Goal: Information Seeking & Learning: Find specific fact

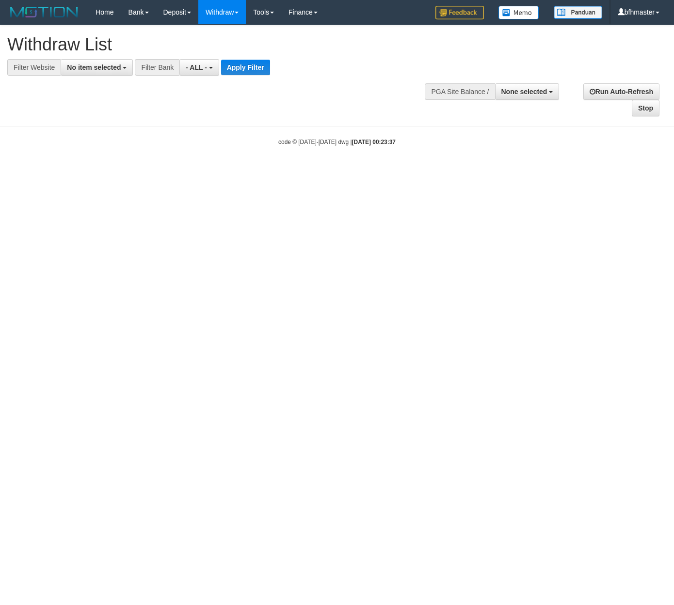
select select
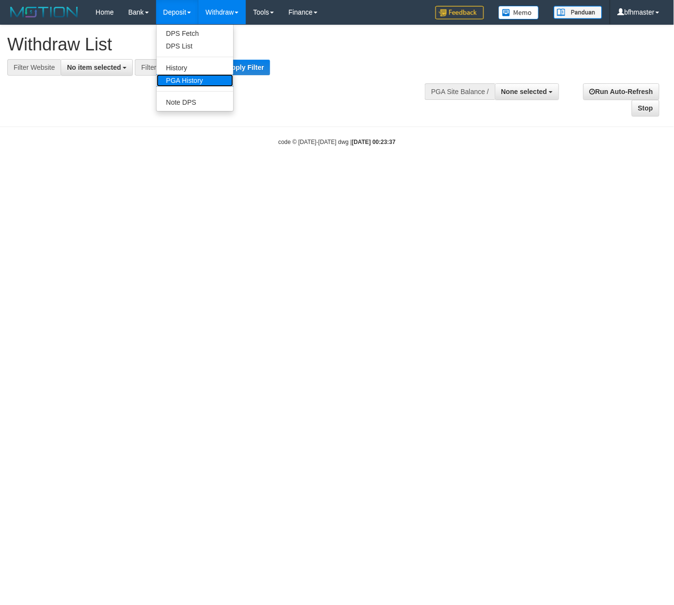
click at [195, 76] on link "PGA History" at bounding box center [195, 80] width 77 height 13
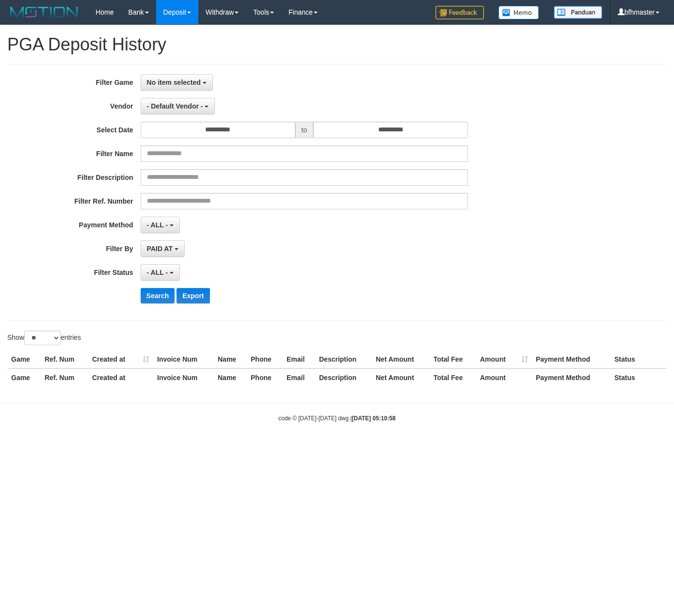
select select
select select "**"
click at [177, 80] on span "No item selected" at bounding box center [174, 83] width 54 height 8
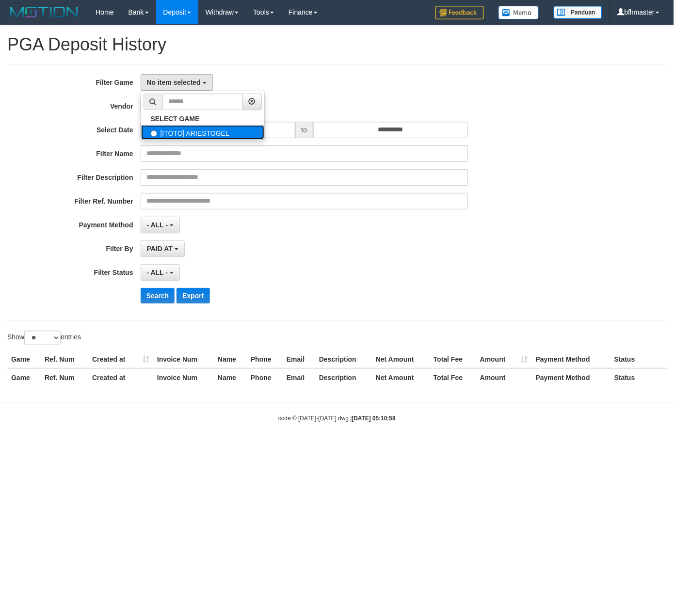
click at [179, 126] on label "[ITOTO] ARIESTOGEL" at bounding box center [202, 132] width 123 height 15
select select "***"
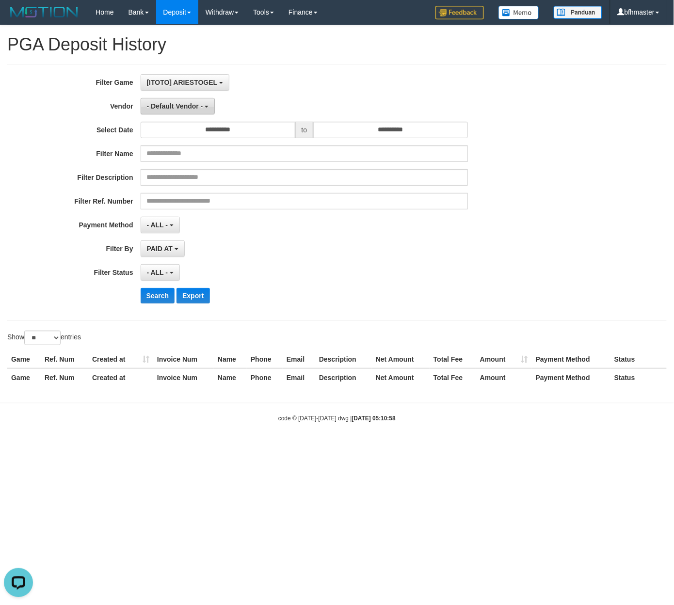
click at [174, 107] on span "- Default Vendor -" at bounding box center [175, 106] width 56 height 8
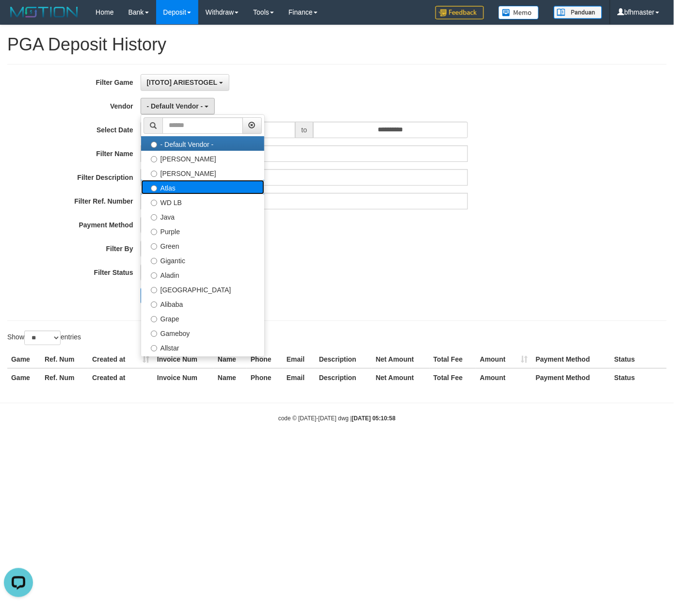
click at [200, 188] on label "Atlas" at bounding box center [202, 187] width 123 height 15
select select "**********"
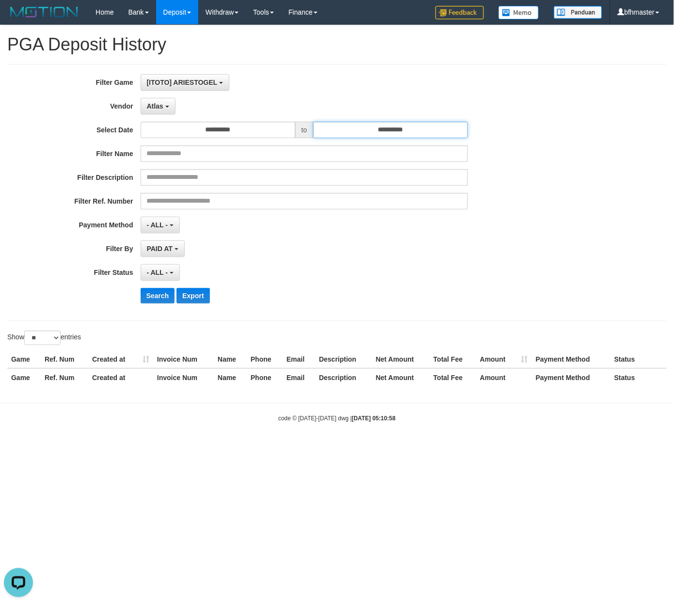
click at [393, 130] on input "**********" at bounding box center [390, 130] width 155 height 16
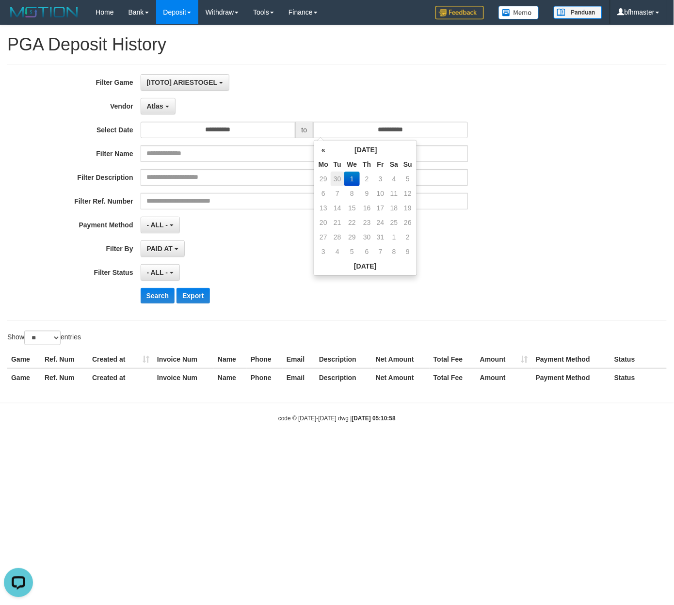
click at [342, 175] on td "30" at bounding box center [337, 179] width 14 height 15
type input "**********"
click at [269, 334] on div "Show ** ** ** *** entries" at bounding box center [168, 338] width 322 height 17
click at [154, 301] on button "Search" at bounding box center [158, 296] width 34 height 16
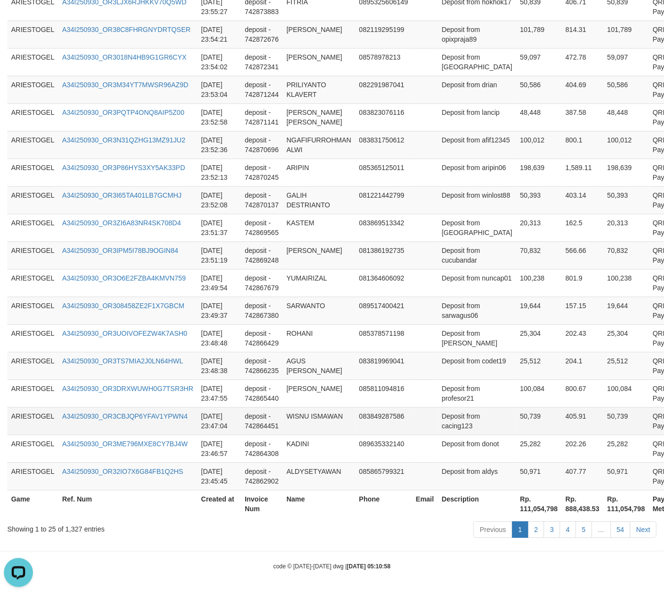
scroll to position [778, 0]
click at [516, 506] on th "Rp. 111,054,798" at bounding box center [539, 504] width 46 height 28
copy th "111,054,798"
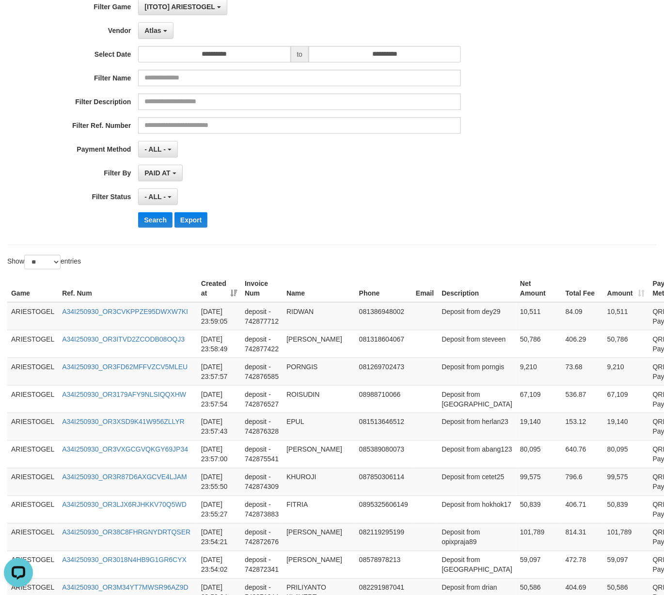
scroll to position [0, 0]
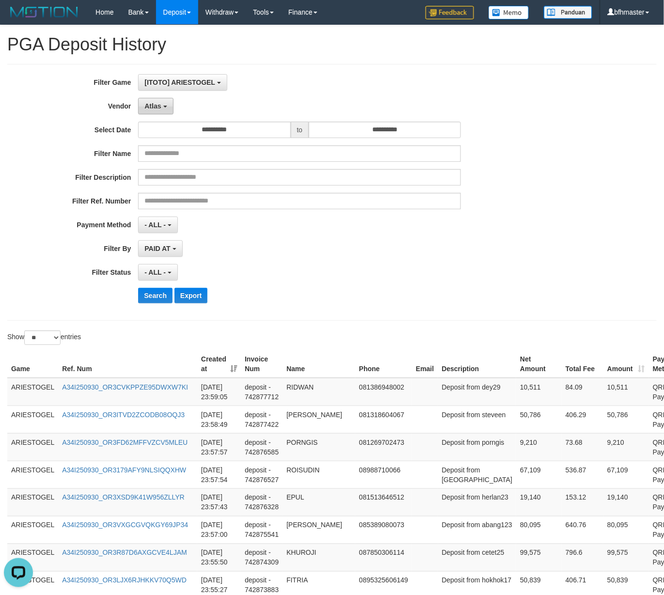
click at [154, 109] on span "Atlas" at bounding box center [152, 106] width 16 height 8
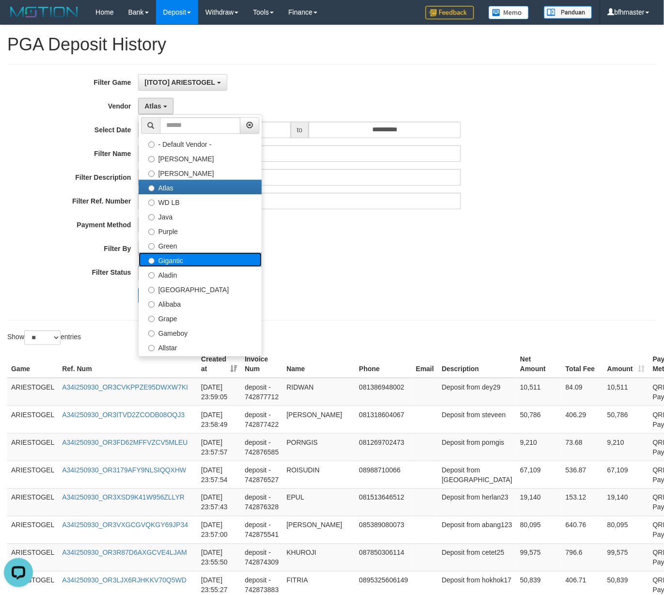
click at [202, 260] on label "Gigantic" at bounding box center [200, 259] width 123 height 15
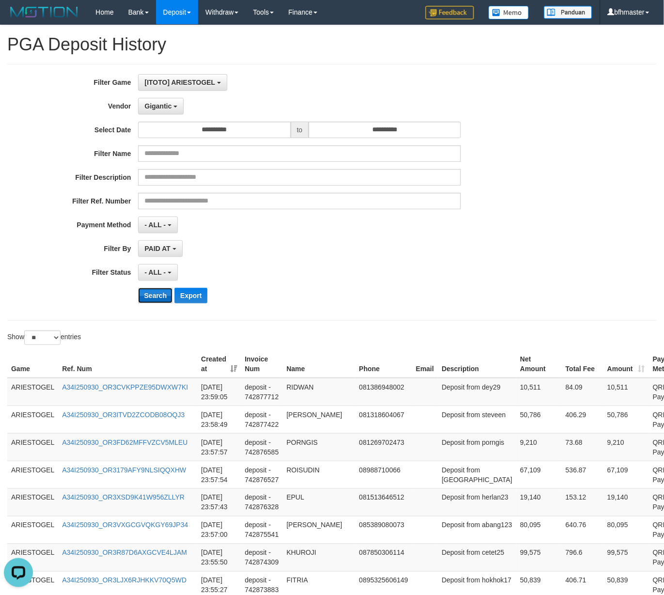
click at [142, 300] on button "Search" at bounding box center [155, 296] width 34 height 16
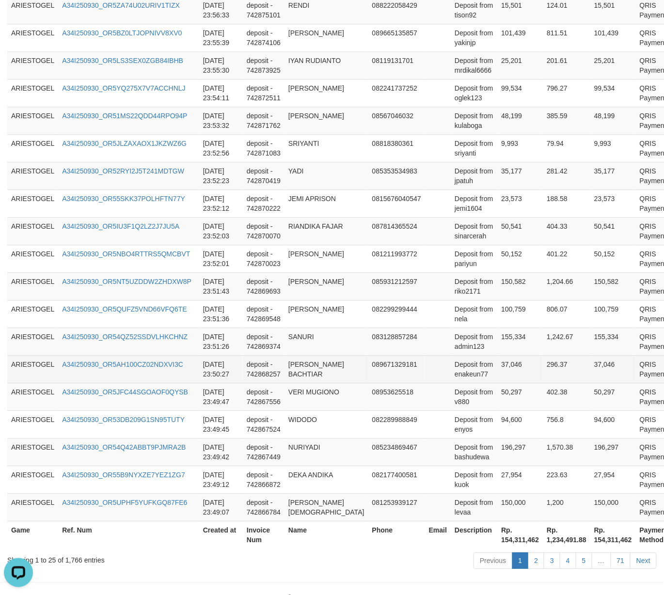
scroll to position [613, 0]
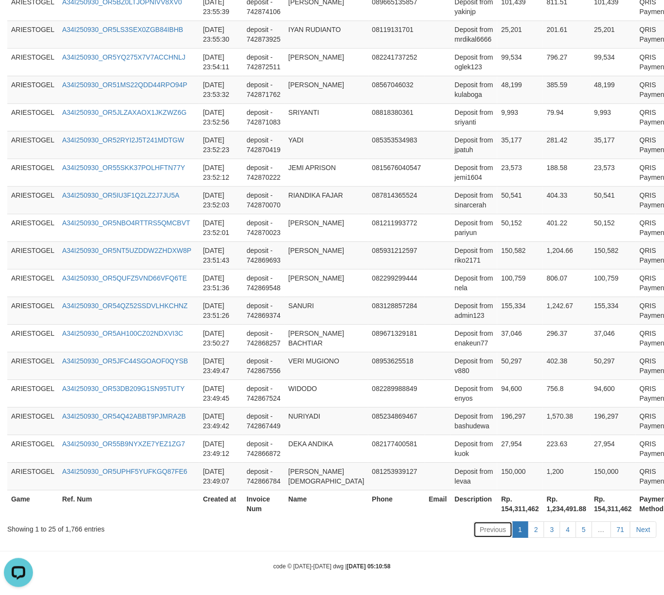
click at [485, 522] on link "Previous" at bounding box center [492, 529] width 39 height 16
click at [497, 512] on th "Rp. 154,311,462" at bounding box center [520, 504] width 46 height 28
copy th "154,311,462"
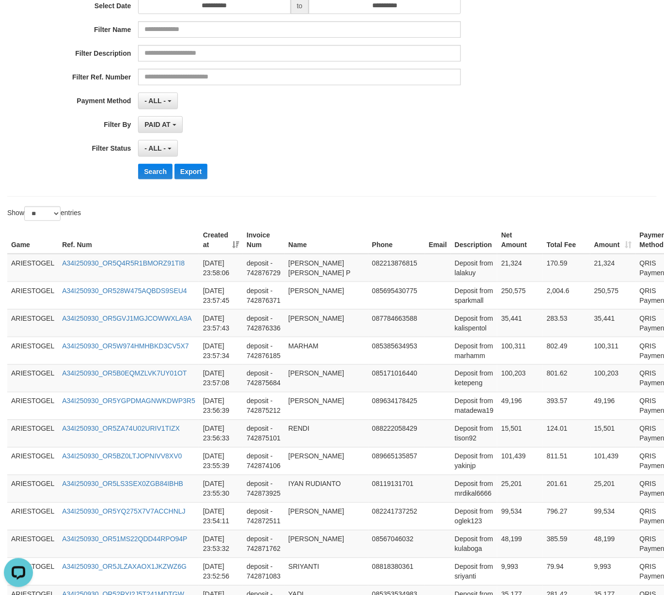
scroll to position [0, 0]
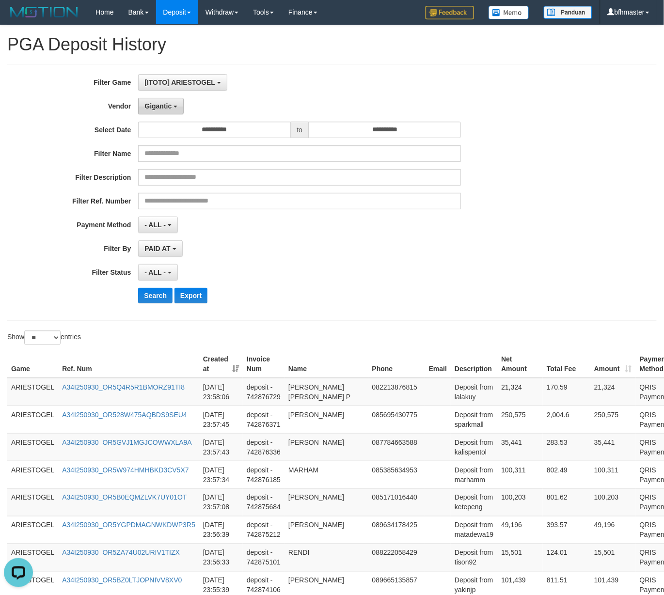
click at [165, 114] on button "Gigantic" at bounding box center [161, 106] width 46 height 16
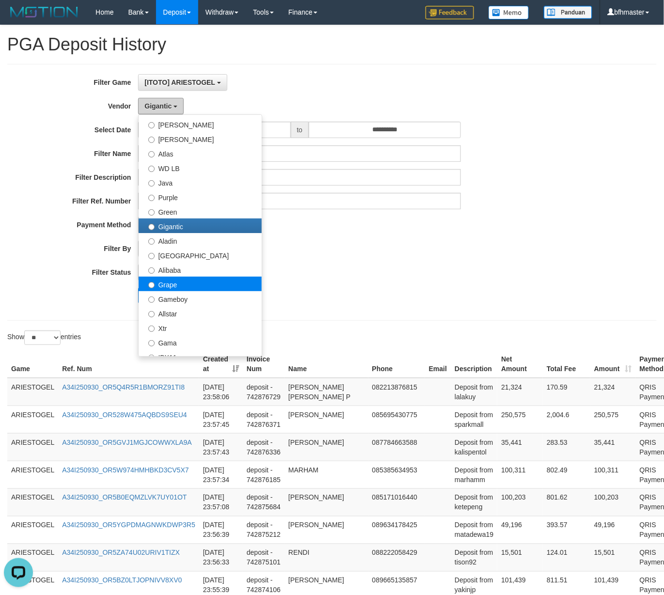
scroll to position [64, 0]
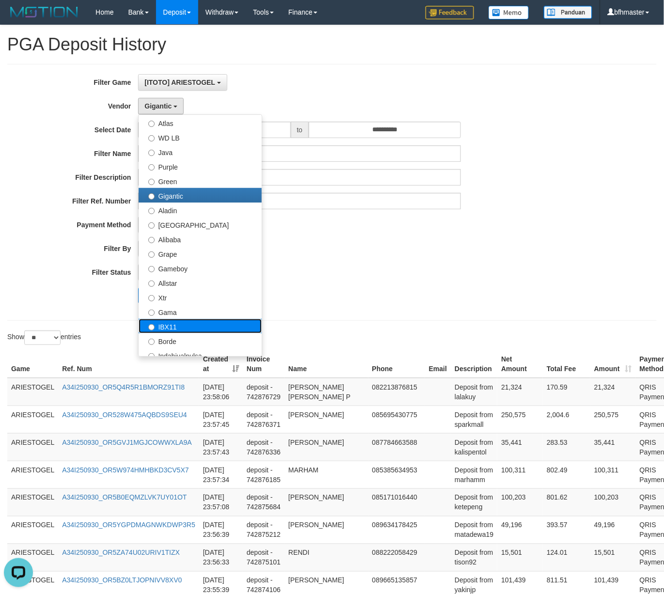
click at [173, 323] on label "IBX11" at bounding box center [200, 326] width 123 height 15
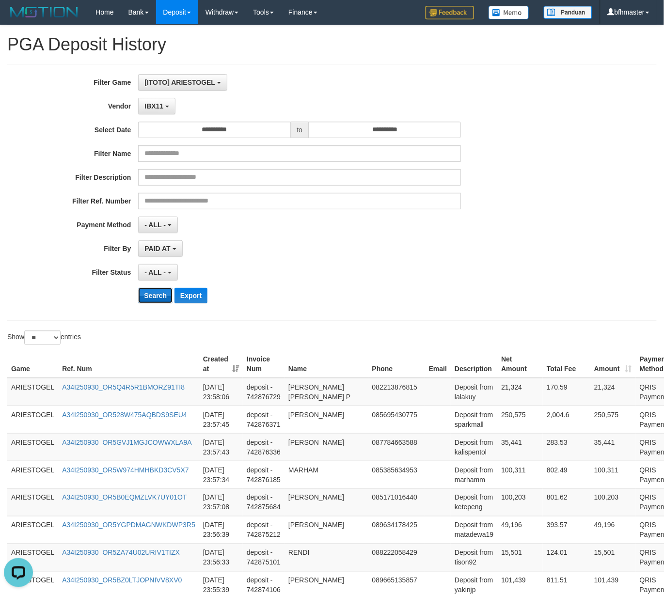
click at [156, 291] on button "Search" at bounding box center [155, 296] width 34 height 16
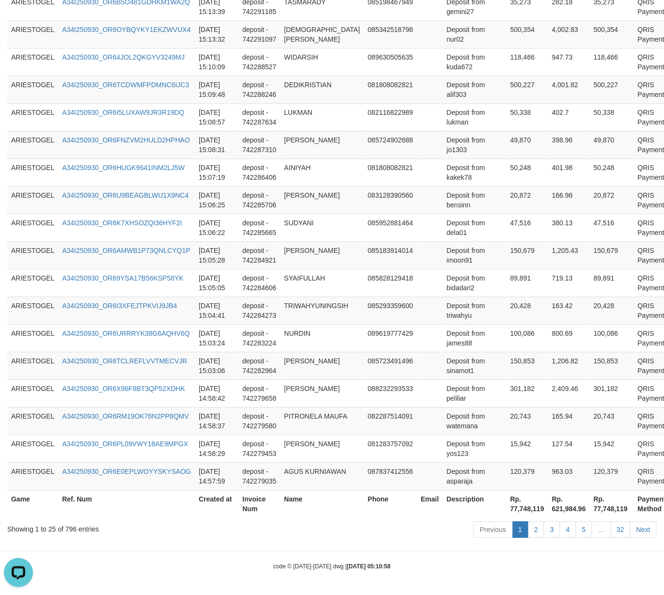
scroll to position [739, 0]
click at [506, 501] on th "Rp. 77,748,119" at bounding box center [527, 504] width 42 height 28
click at [506, 508] on th "Rp. 77,748,119" at bounding box center [527, 504] width 42 height 28
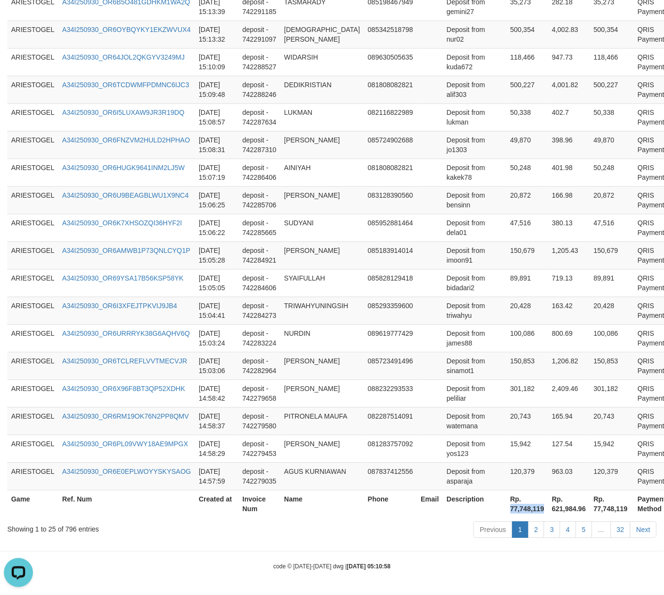
copy th "77,748,119"
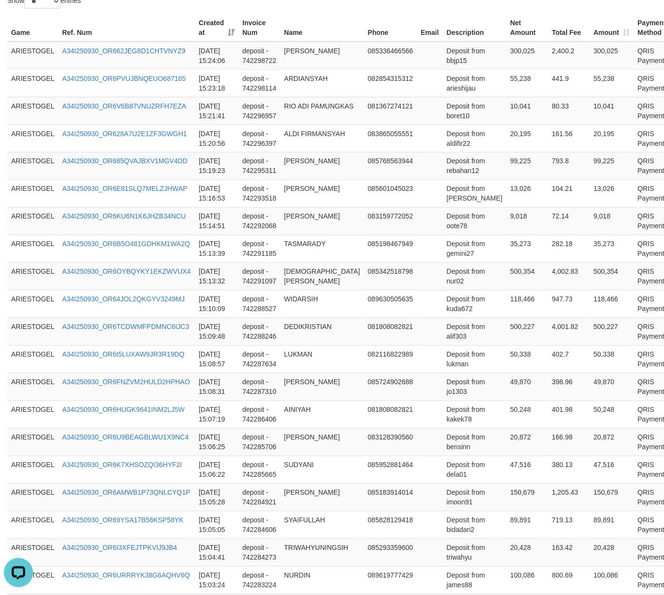
scroll to position [94, 0]
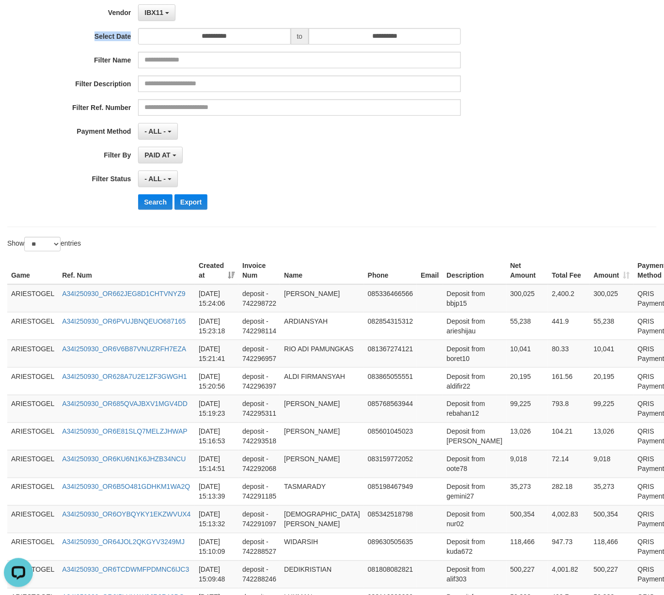
click at [157, 20] on div "**********" at bounding box center [276, 99] width 553 height 236
click at [144, 12] on button "IBX11" at bounding box center [156, 12] width 37 height 16
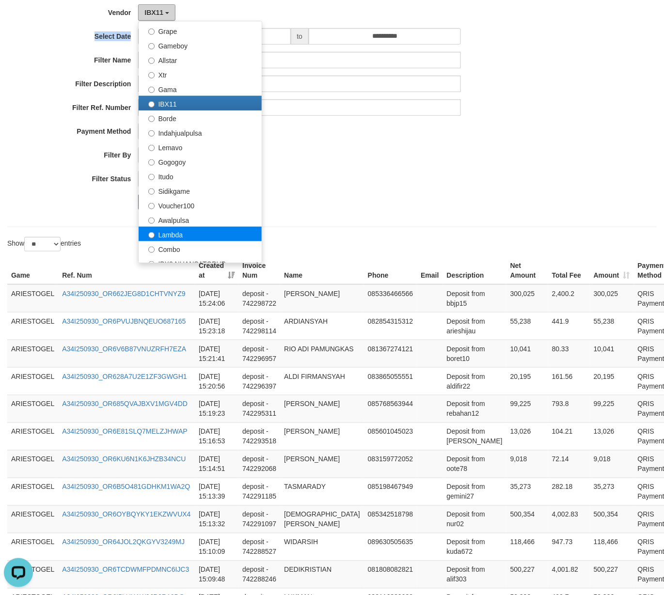
scroll to position [258, 0]
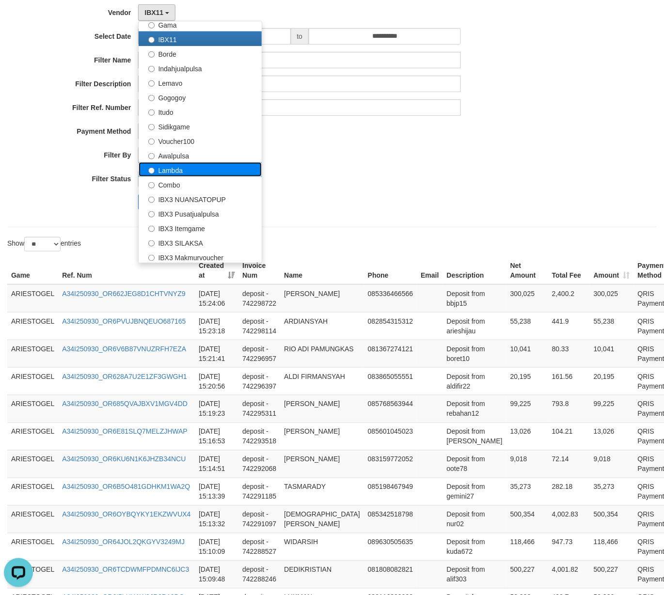
click at [181, 165] on label "Lambda" at bounding box center [200, 169] width 123 height 15
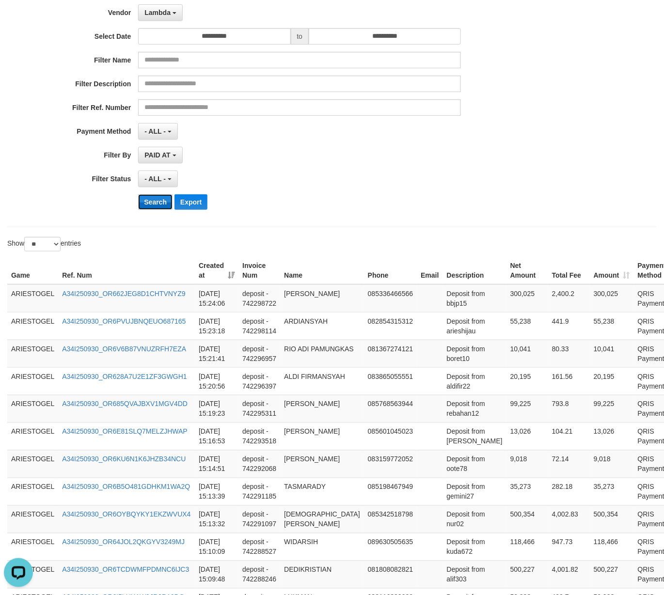
click at [158, 210] on button "Search" at bounding box center [155, 202] width 34 height 16
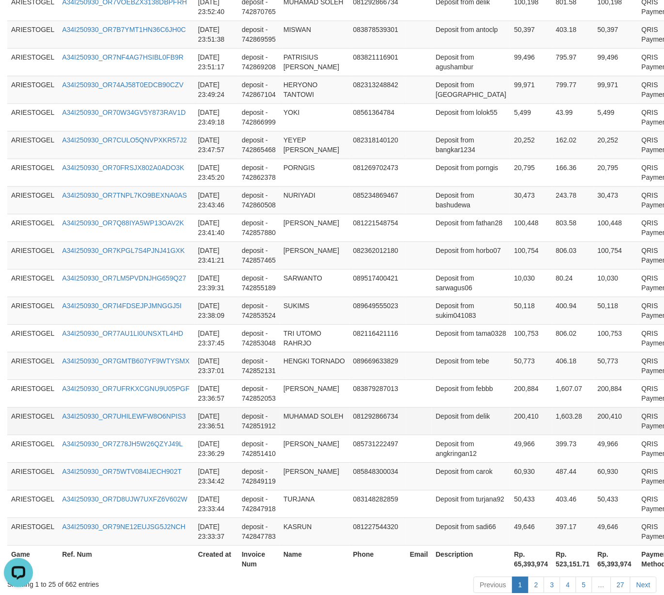
scroll to position [604, 0]
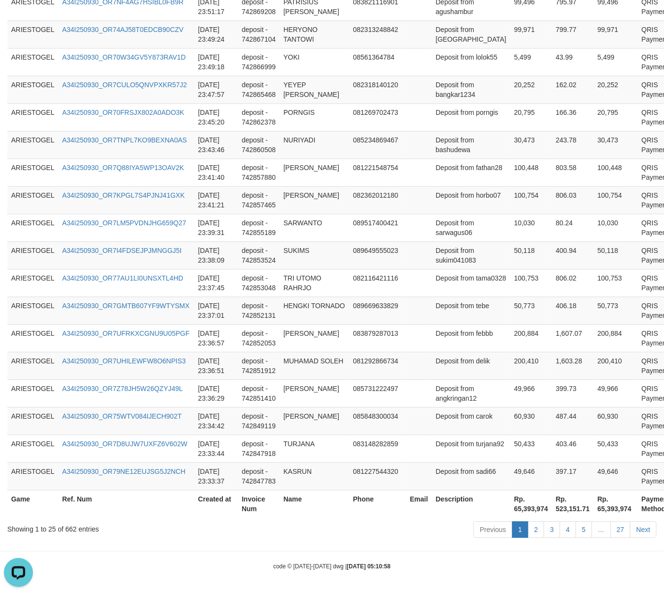
click at [510, 507] on th "Rp. 65,393,974" at bounding box center [531, 504] width 42 height 28
copy th "65,393,974"
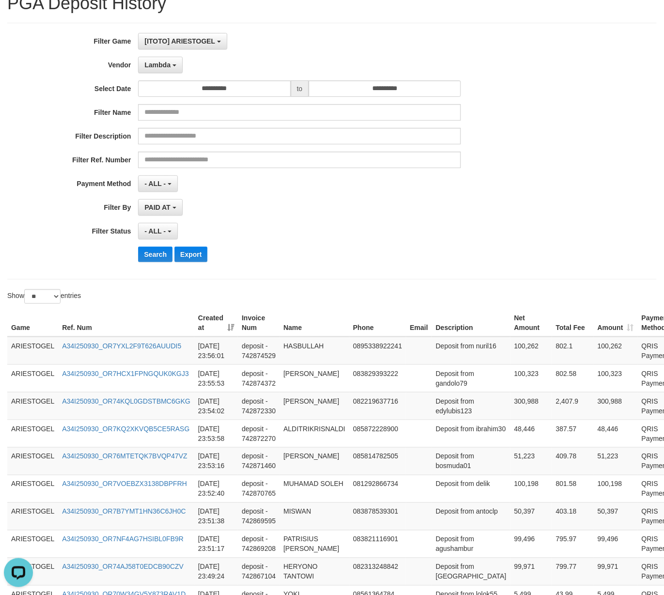
scroll to position [0, 0]
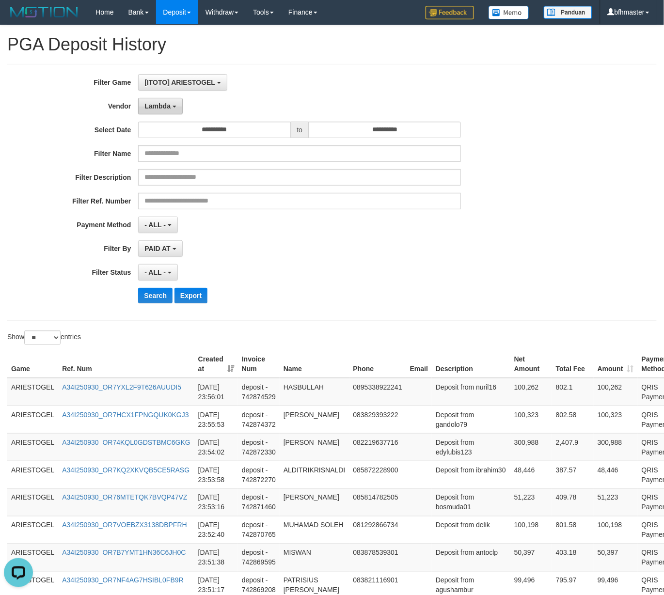
click at [165, 103] on span "Lambda" at bounding box center [157, 106] width 26 height 8
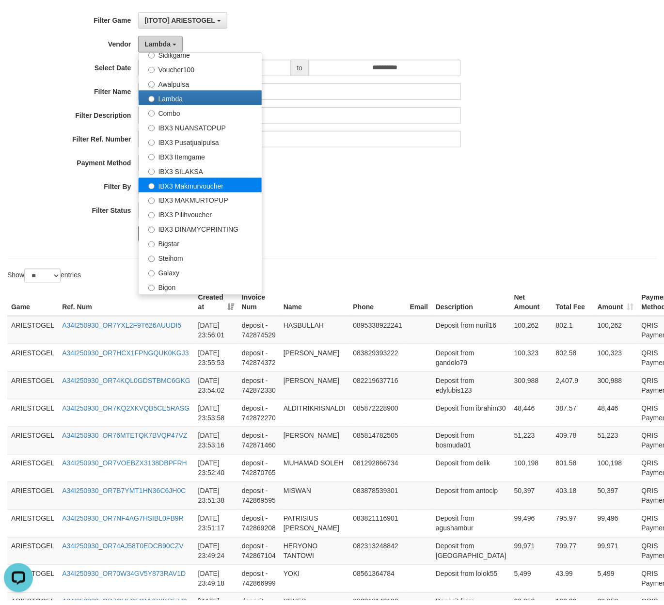
scroll to position [64, 0]
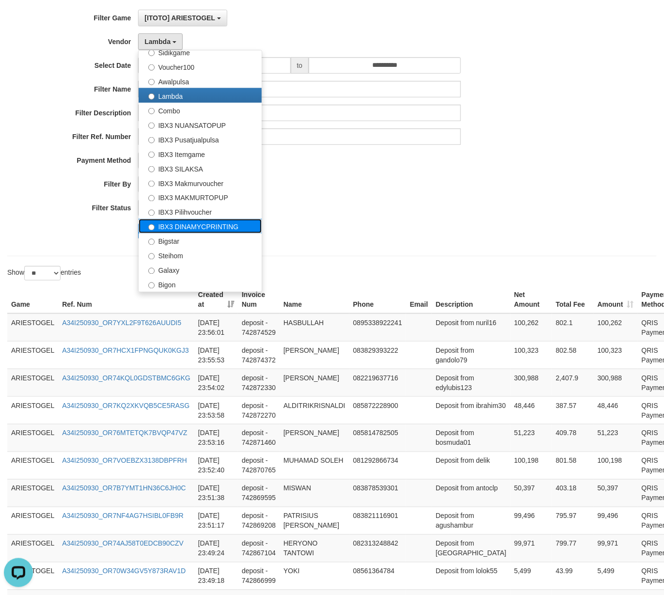
click at [216, 220] on label "IBX3 DINAMYCPRINTING" at bounding box center [200, 226] width 123 height 15
select select "**********"
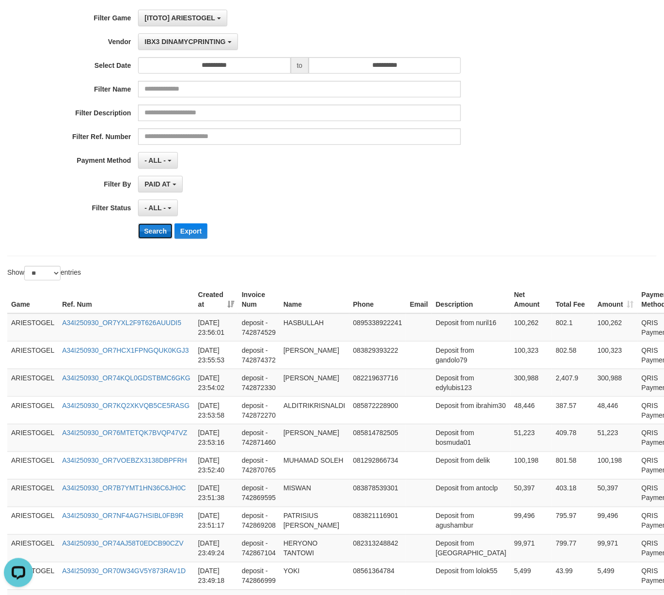
click at [155, 228] on button "Search" at bounding box center [155, 231] width 34 height 16
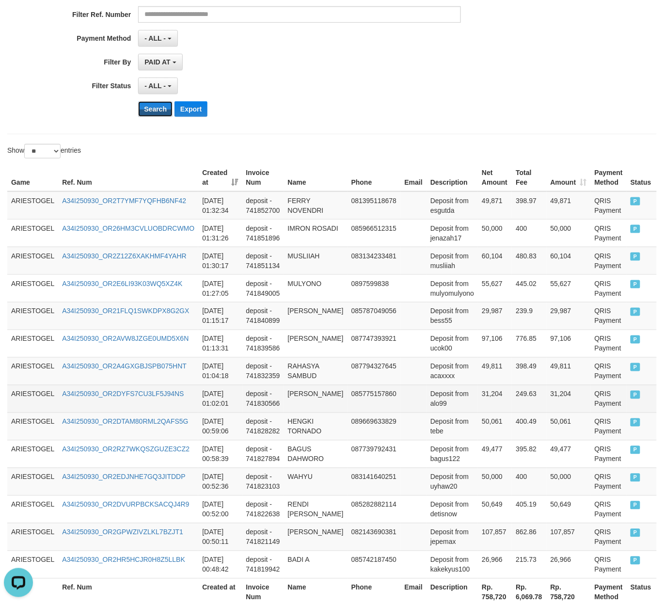
scroll to position [279, 0]
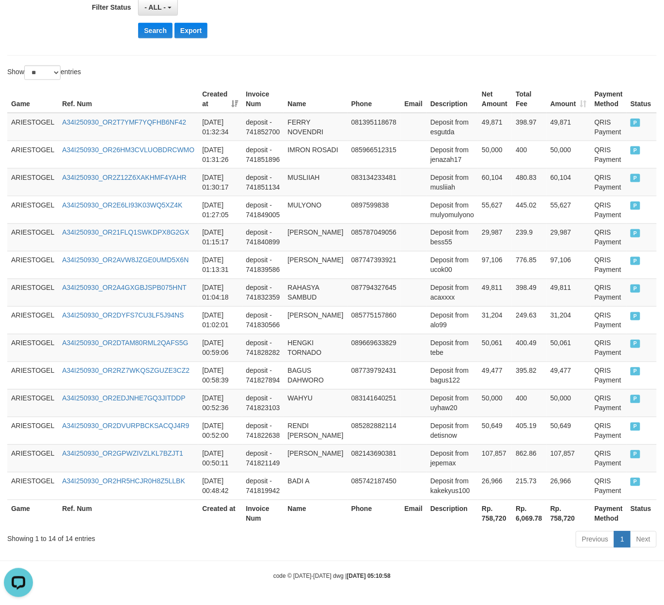
click at [479, 514] on th "Rp. 758,720" at bounding box center [495, 514] width 34 height 28
click at [478, 519] on th "Rp. 758,720" at bounding box center [495, 514] width 34 height 28
copy th "758,720"
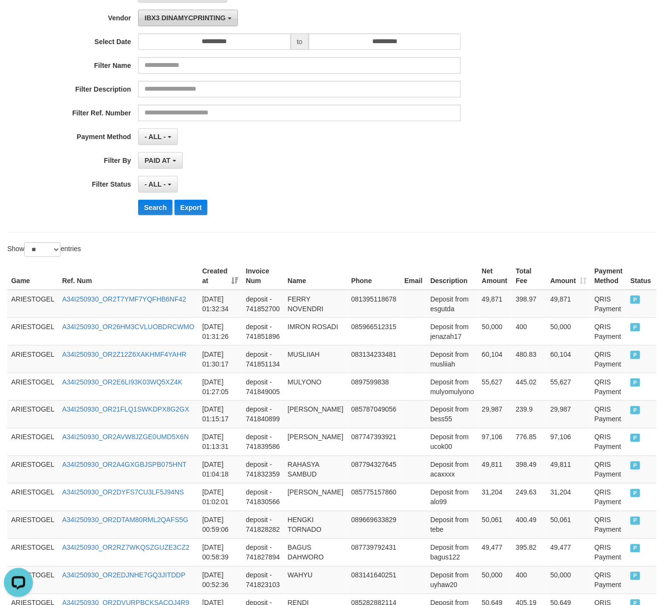
scroll to position [0, 0]
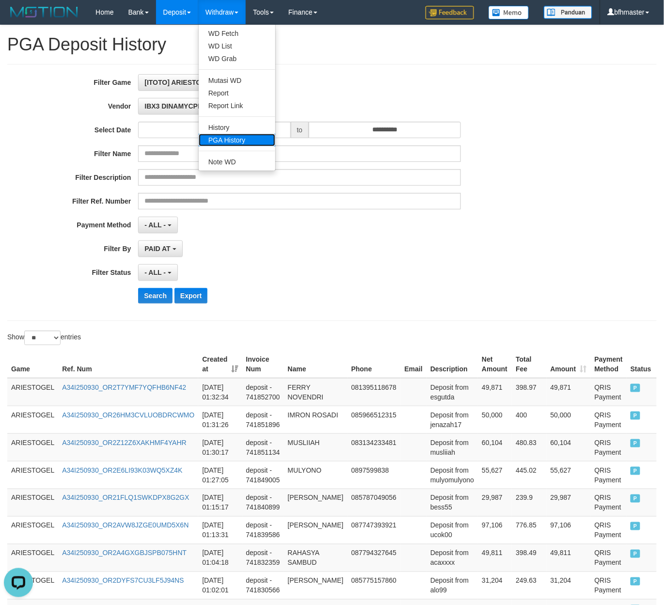
click at [245, 143] on link "PGA History" at bounding box center [237, 140] width 77 height 13
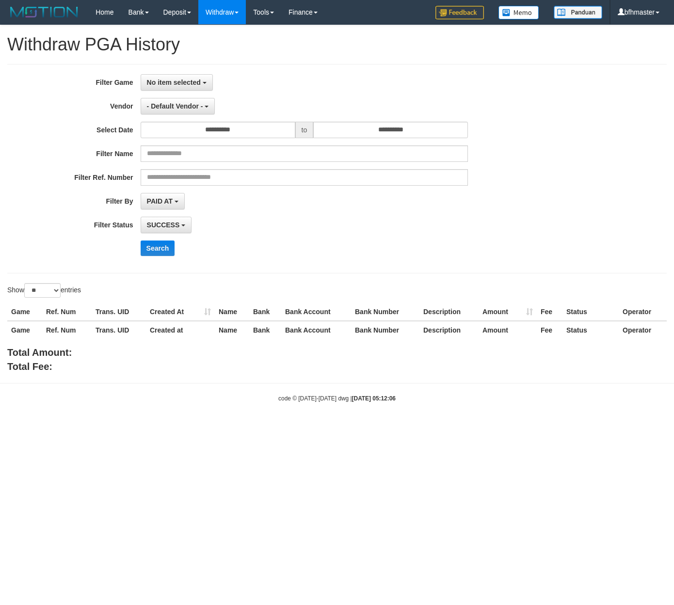
select select
select select "**"
click at [175, 83] on span "No item selected" at bounding box center [174, 83] width 54 height 8
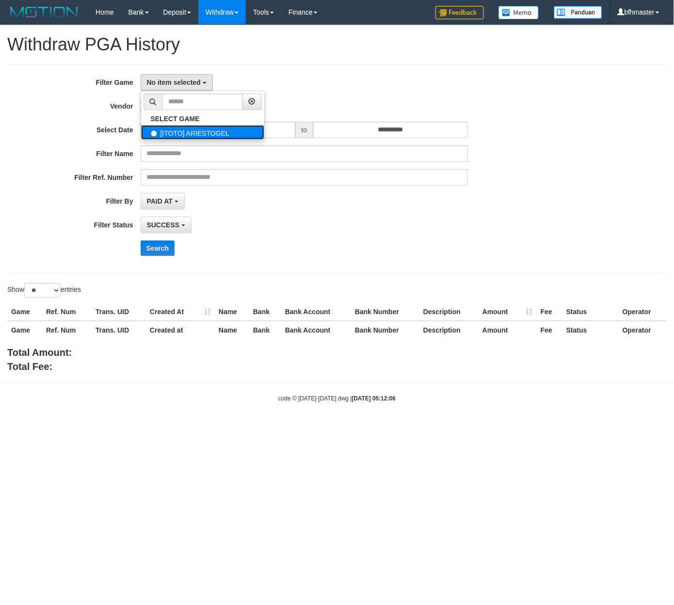
drag, startPoint x: 187, startPoint y: 133, endPoint x: 187, endPoint y: 124, distance: 8.7
click at [187, 132] on label "[ITOTO] ARIESTOGEL" at bounding box center [202, 132] width 123 height 15
select select "***"
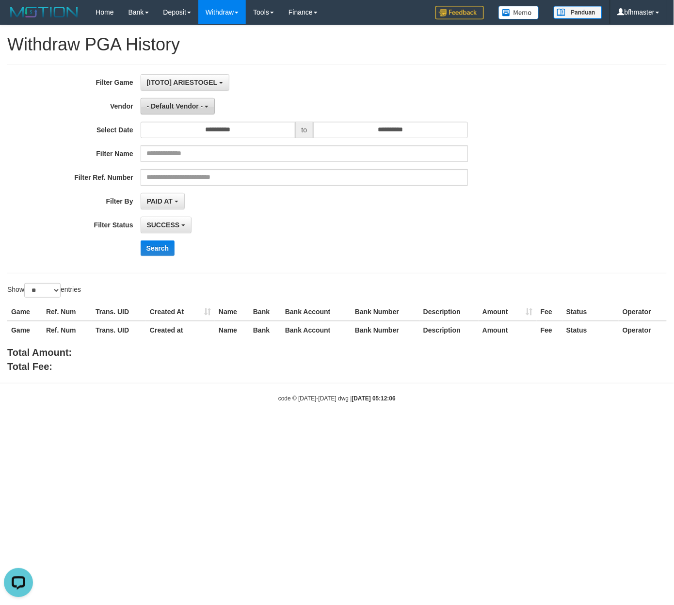
click at [184, 101] on button "- Default Vendor -" at bounding box center [178, 106] width 75 height 16
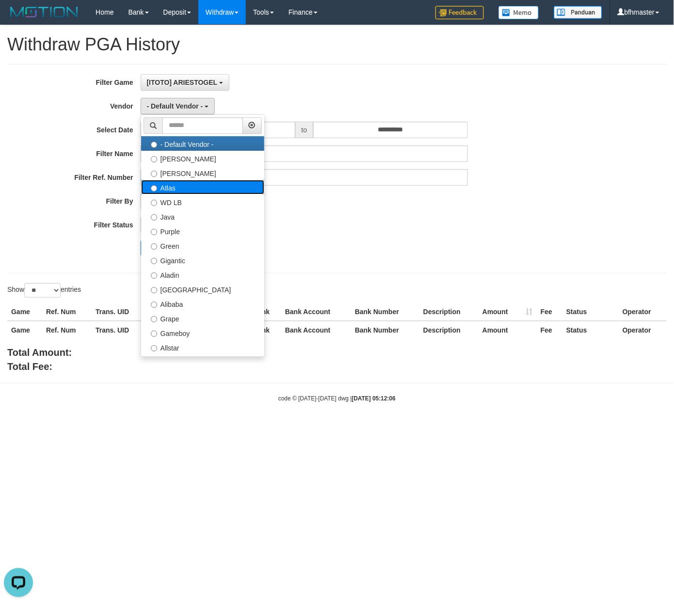
click at [188, 190] on label "Atlas" at bounding box center [202, 187] width 123 height 15
select select "**********"
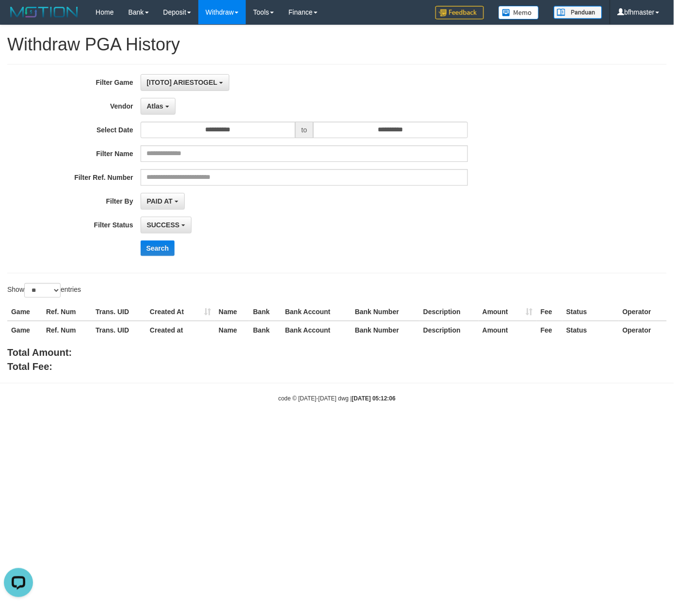
click at [373, 143] on div "**********" at bounding box center [280, 168] width 561 height 189
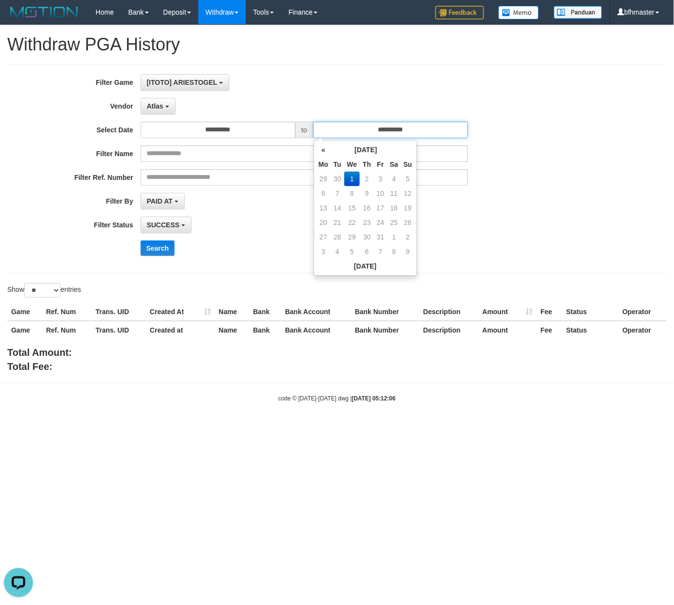
click at [373, 132] on input "**********" at bounding box center [390, 130] width 155 height 16
click at [338, 178] on td "30" at bounding box center [337, 179] width 14 height 15
type input "**********"
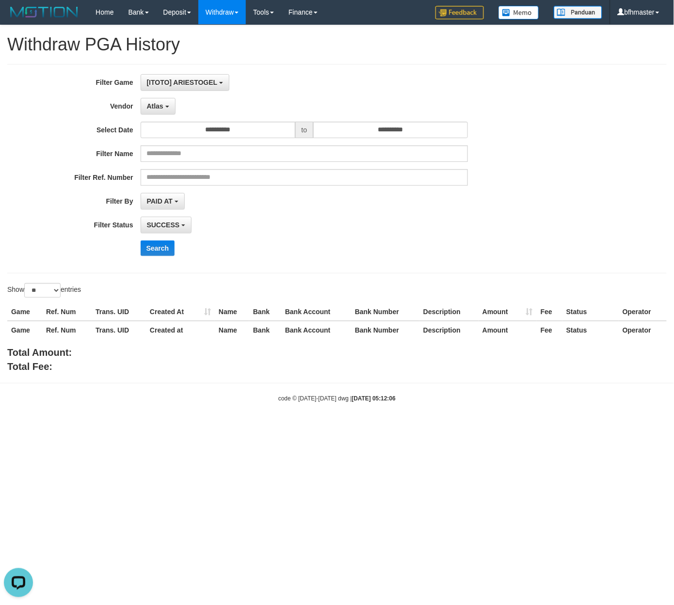
drag, startPoint x: 489, startPoint y: 240, endPoint x: 411, endPoint y: 239, distance: 78.5
click at [482, 240] on div "**********" at bounding box center [280, 168] width 561 height 189
click at [163, 251] on button "Search" at bounding box center [158, 248] width 34 height 16
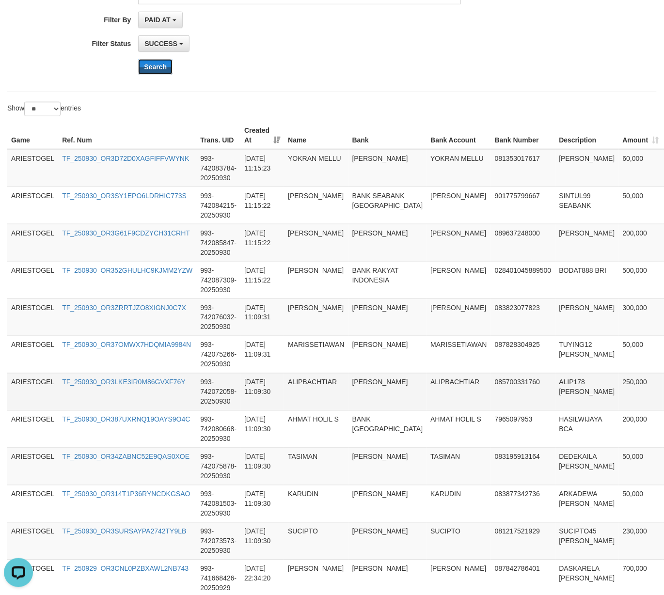
scroll to position [320, 0]
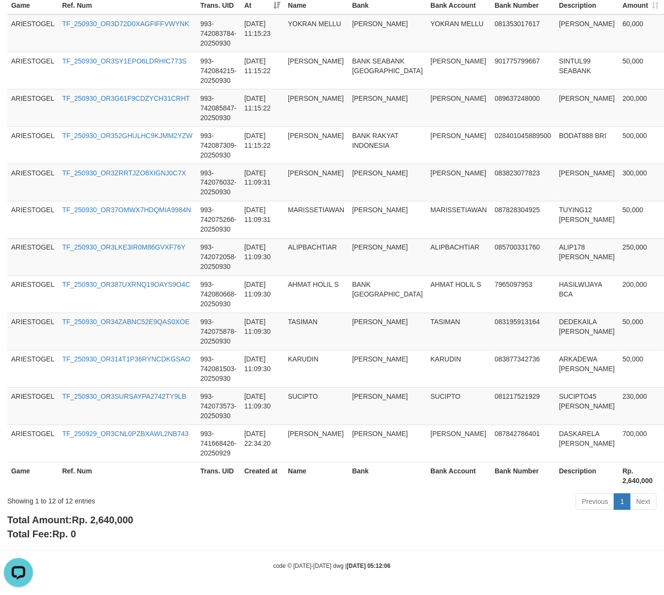
click at [97, 530] on div "Total Amount: Rp. 2,640,000 Total Fee: Rp. 0" at bounding box center [331, 528] width 649 height 28
click at [105, 524] on span "Rp. 2,640,000" at bounding box center [103, 520] width 62 height 11
copy span "2,640,000"
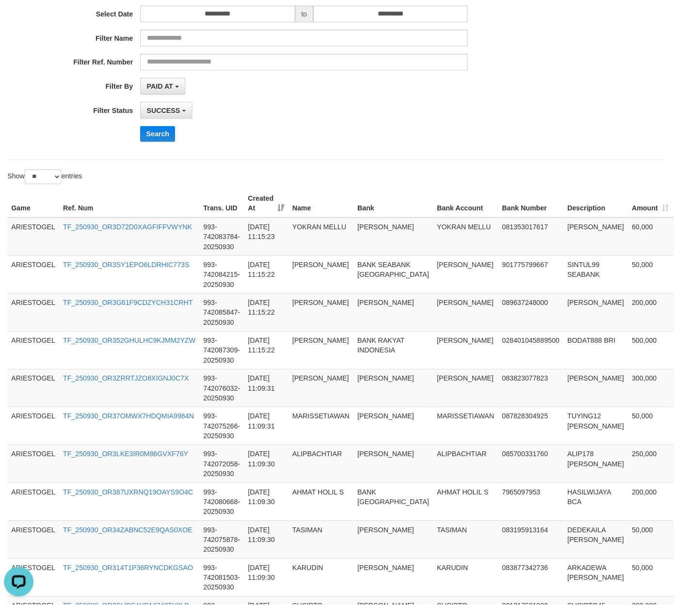
scroll to position [0, 0]
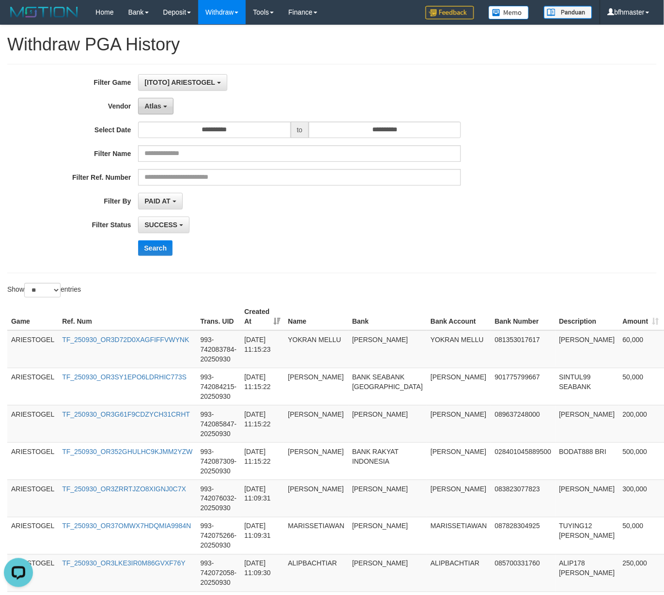
click at [161, 113] on button "Atlas" at bounding box center [155, 106] width 35 height 16
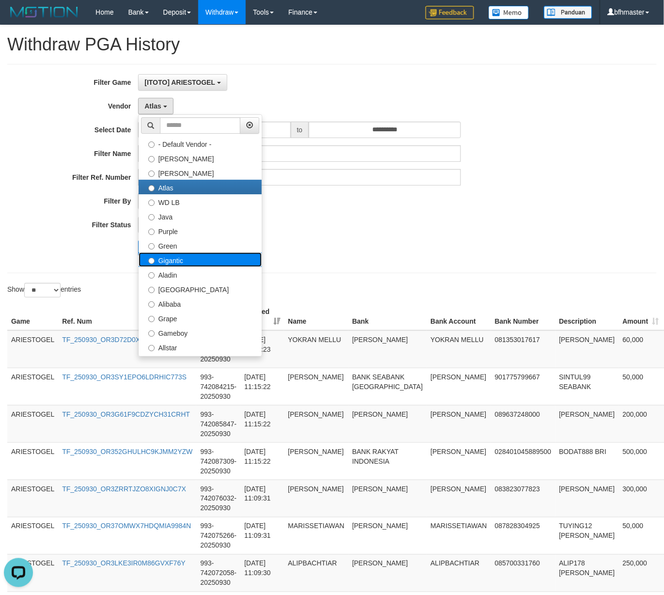
click at [186, 256] on label "Gigantic" at bounding box center [200, 259] width 123 height 15
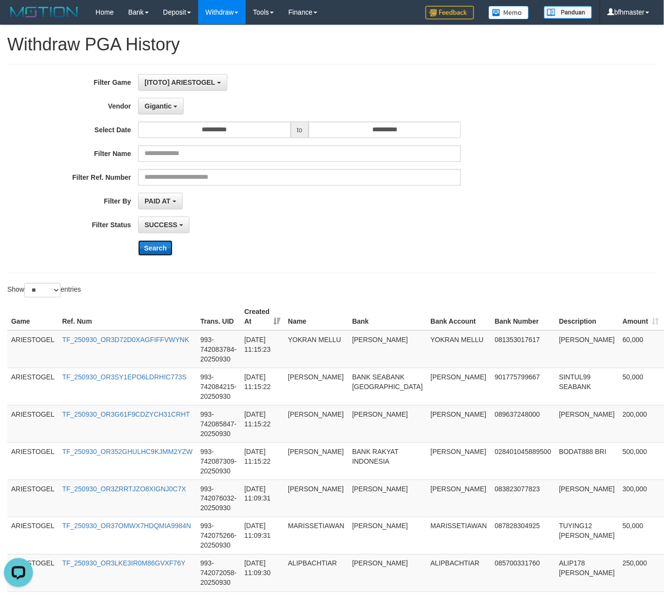
click at [165, 247] on button "Search" at bounding box center [155, 248] width 34 height 16
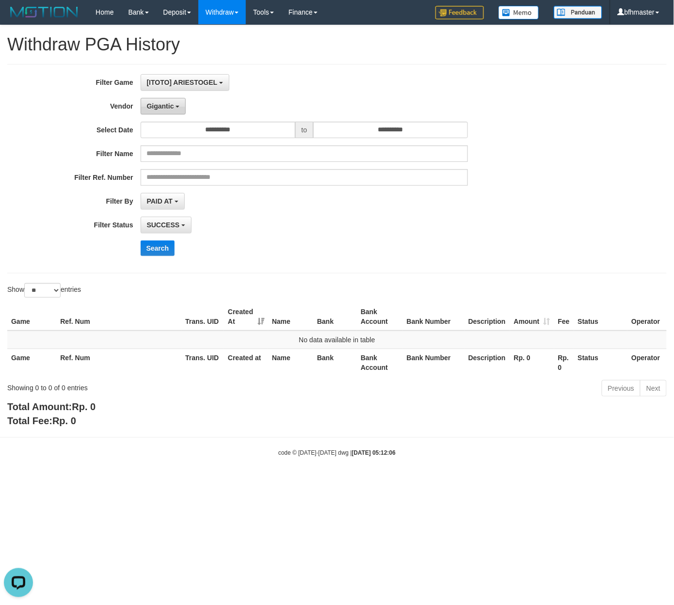
click at [165, 109] on span "Gigantic" at bounding box center [160, 106] width 27 height 8
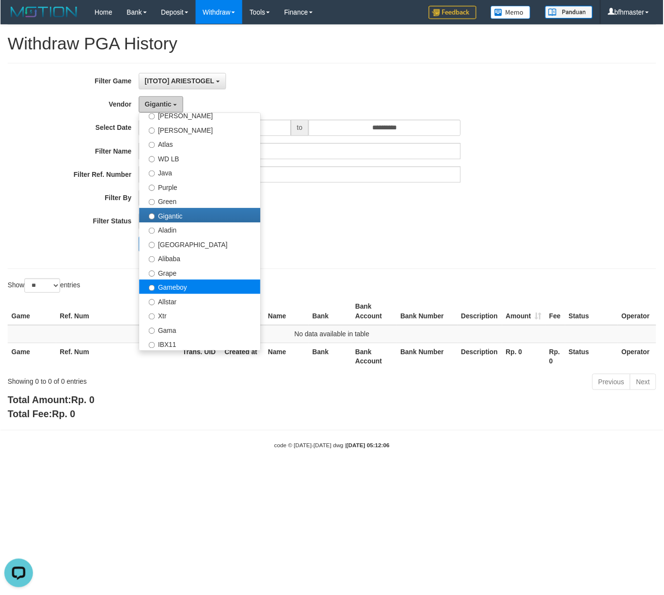
scroll to position [64, 0]
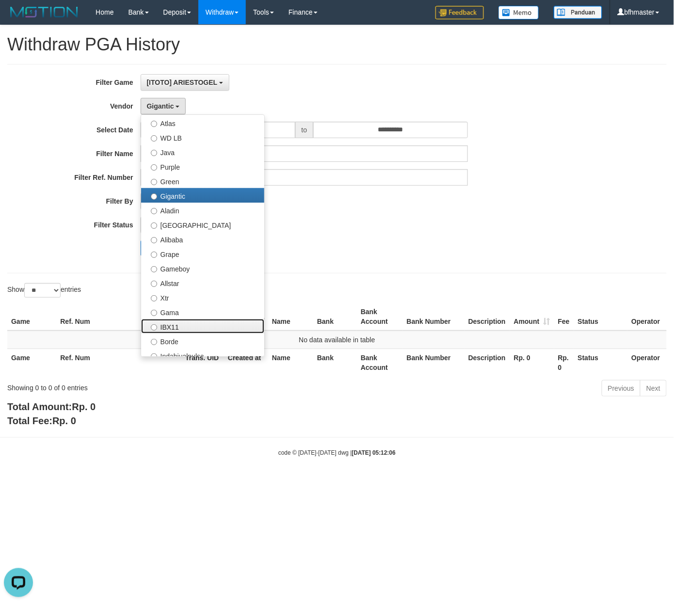
drag, startPoint x: 175, startPoint y: 326, endPoint x: 173, endPoint y: 321, distance: 6.1
click at [175, 326] on label "IBX11" at bounding box center [202, 326] width 123 height 15
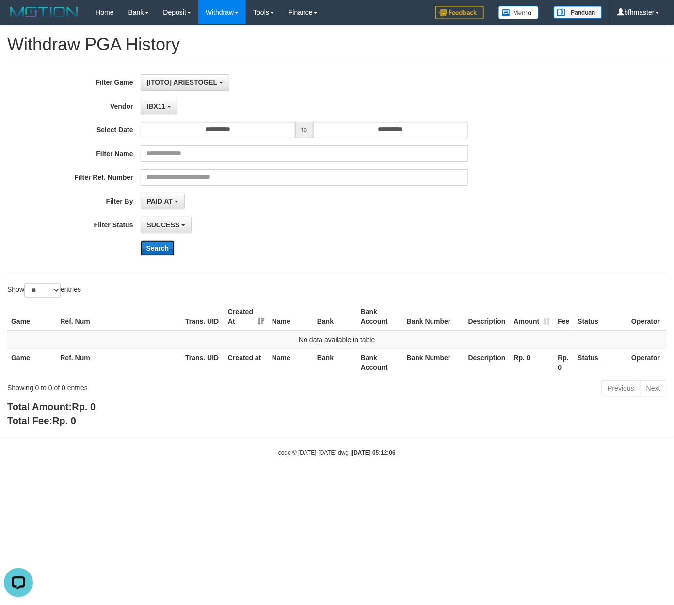
click at [151, 251] on button "Search" at bounding box center [158, 248] width 34 height 16
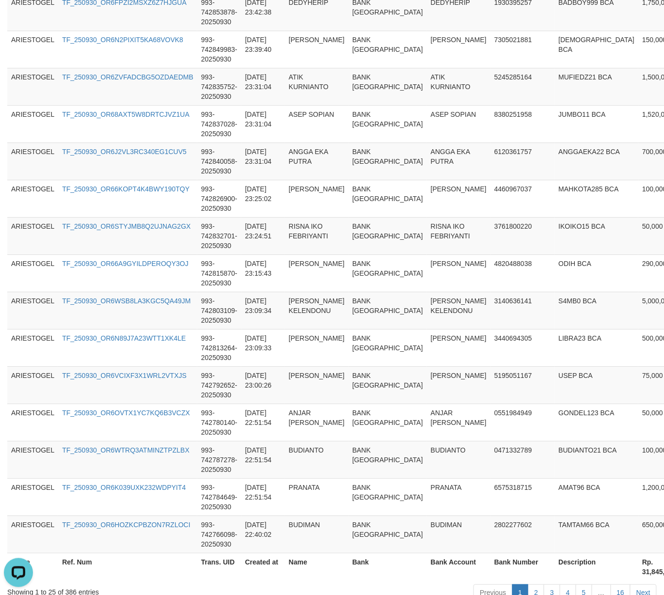
scroll to position [807, 0]
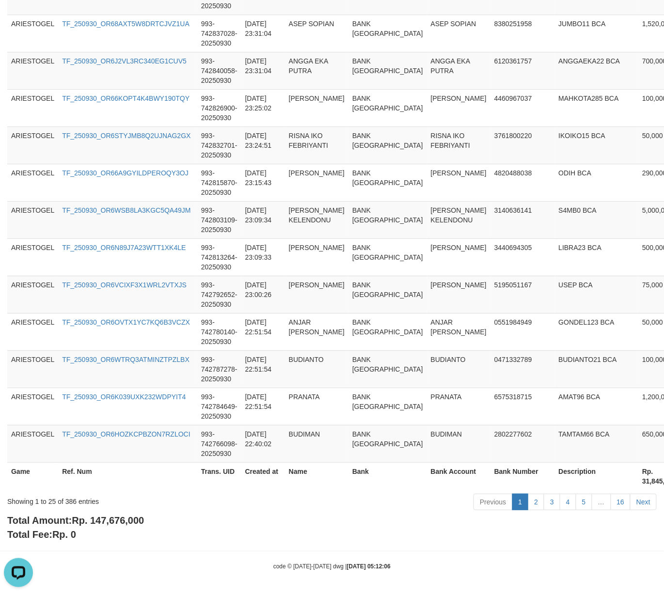
click at [127, 526] on div "Total Amount: Rp. 147,676,000 Total Fee: Rp. 0" at bounding box center [331, 528] width 649 height 28
copy span "147,676,000"
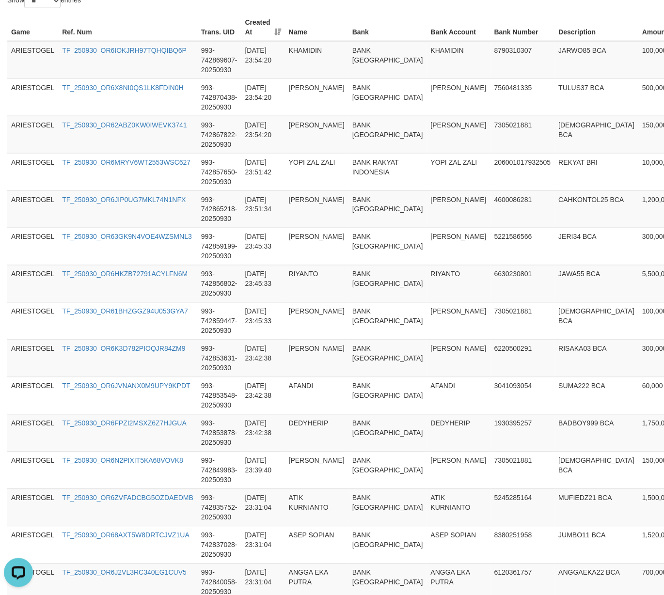
scroll to position [0, 0]
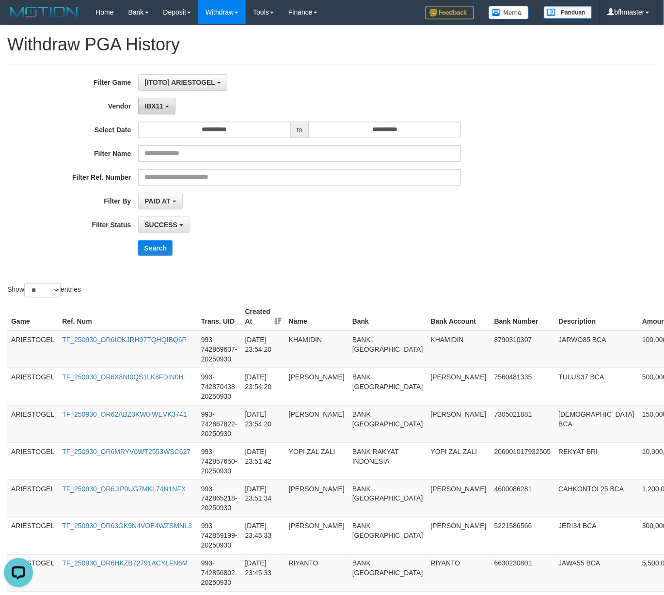
click at [169, 99] on button "IBX11" at bounding box center [156, 106] width 37 height 16
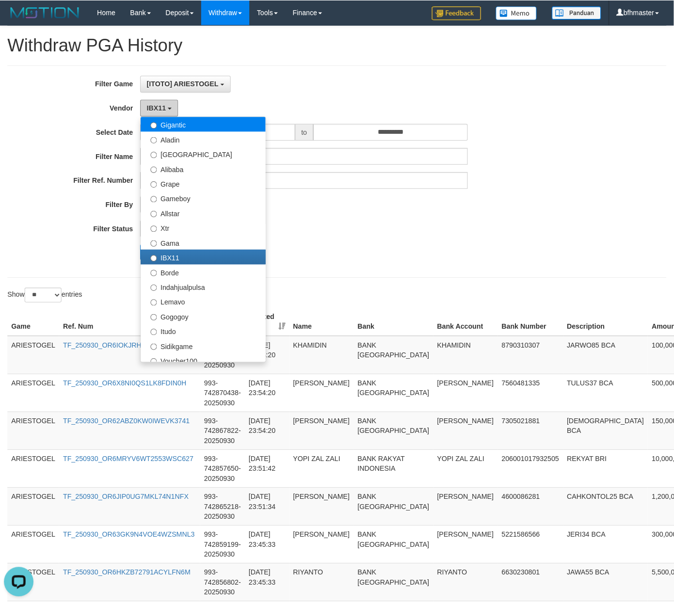
scroll to position [258, 0]
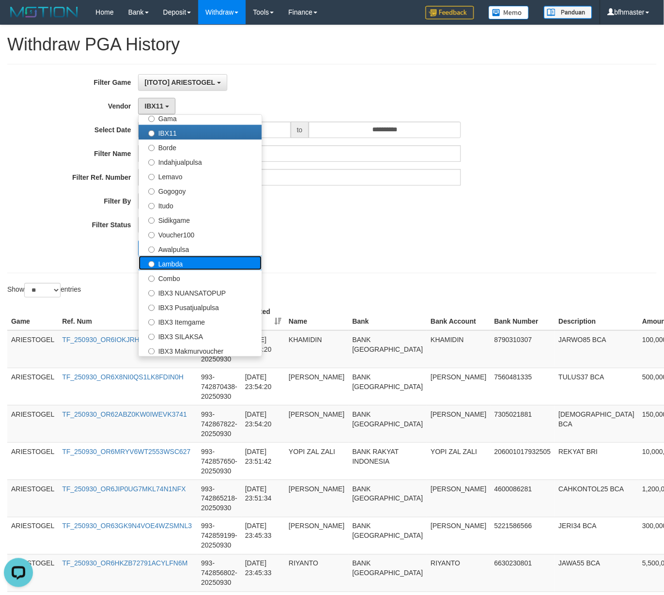
click at [177, 268] on label "Lambda" at bounding box center [200, 263] width 123 height 15
select select "**********"
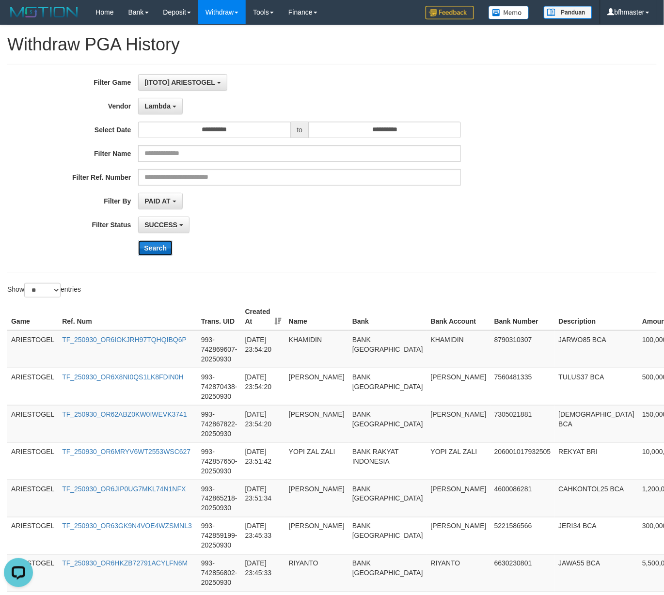
click at [158, 252] on button "Search" at bounding box center [155, 248] width 34 height 16
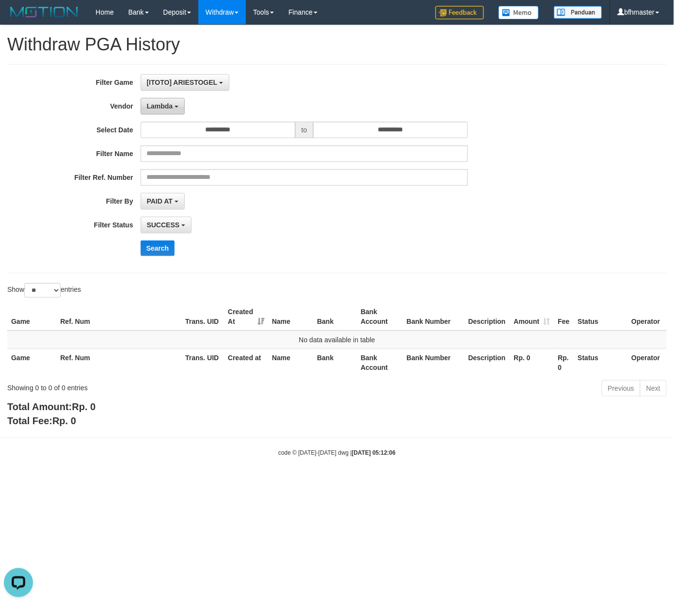
click at [171, 108] on span "Lambda" at bounding box center [160, 106] width 26 height 8
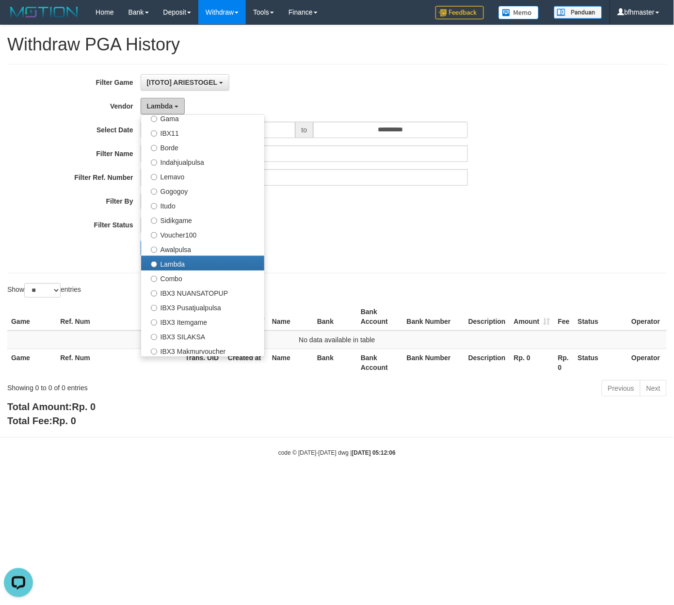
scroll to position [362, 0]
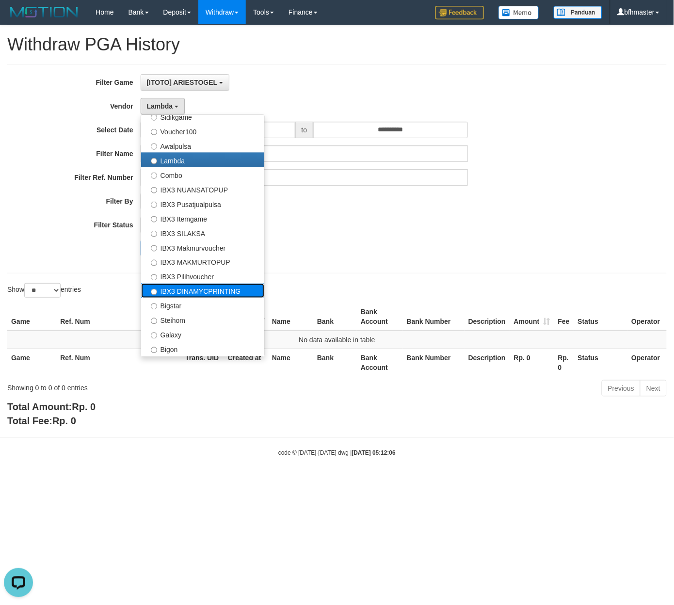
click at [183, 288] on label "IBX3 DINAMYCPRINTING" at bounding box center [202, 290] width 123 height 15
select select "**********"
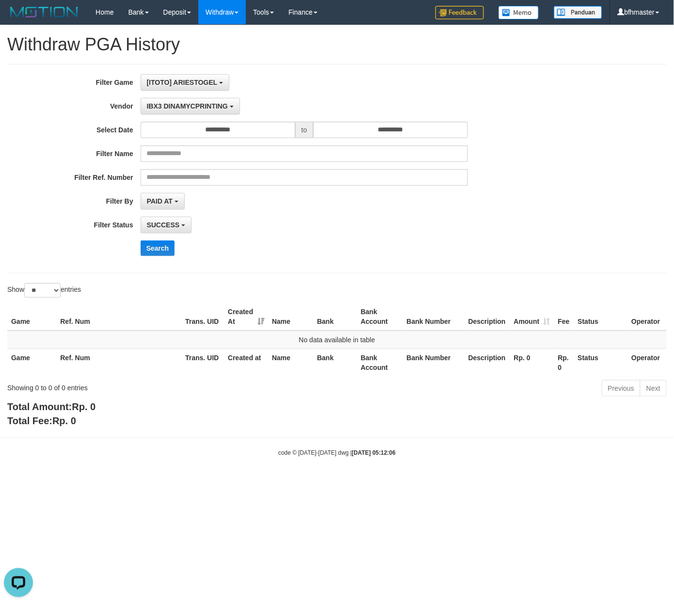
click at [168, 241] on div "**********" at bounding box center [280, 168] width 561 height 189
click at [166, 247] on button "Search" at bounding box center [158, 248] width 34 height 16
click at [159, 251] on button "Search" at bounding box center [158, 248] width 34 height 16
click at [634, 6] on link "bfhmaster" at bounding box center [638, 12] width 56 height 24
click at [617, 51] on link "Log Out" at bounding box center [627, 55] width 77 height 13
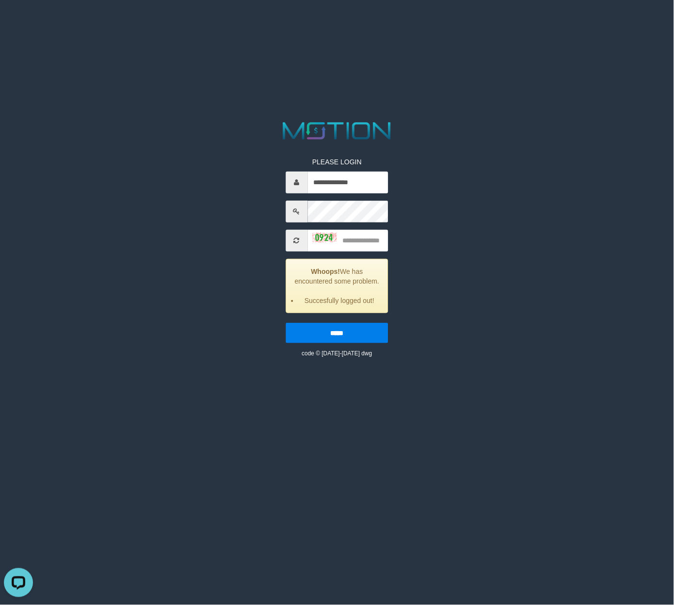
click at [539, 24] on html "**********" at bounding box center [337, 12] width 674 height 24
click at [324, 188] on input "**********" at bounding box center [347, 183] width 81 height 22
paste input "text"
type input "*********"
type input "****"
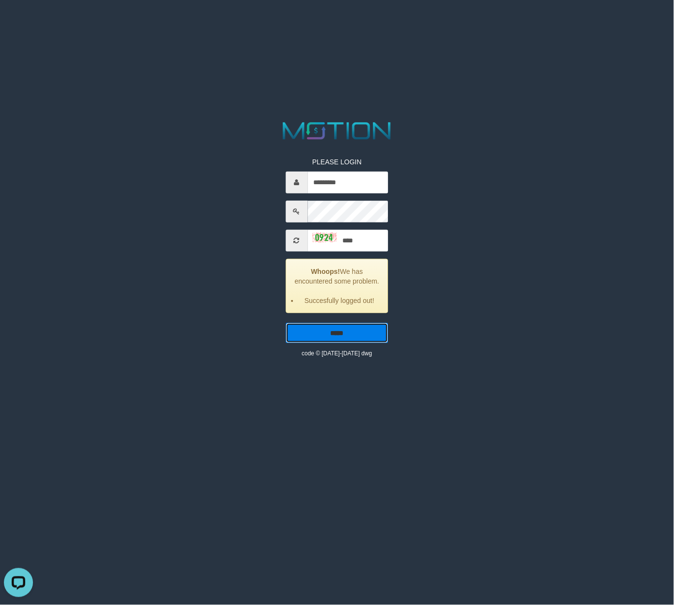
click at [285, 323] on input "*****" at bounding box center [336, 333] width 103 height 20
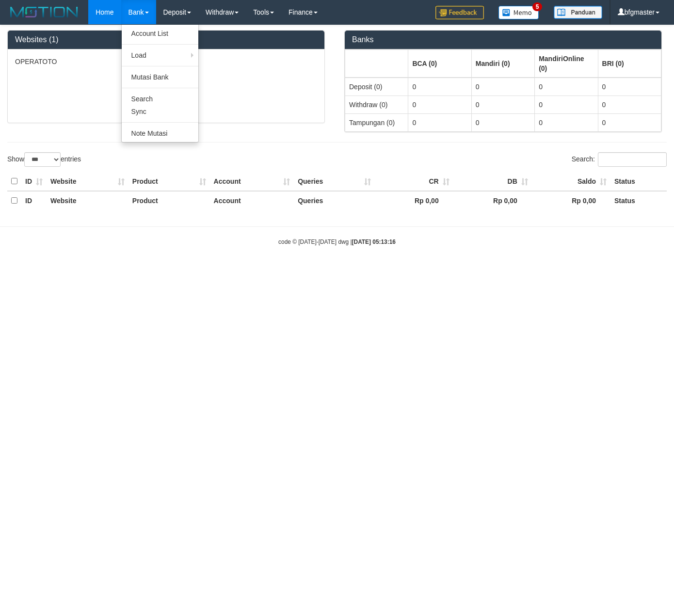
select select "***"
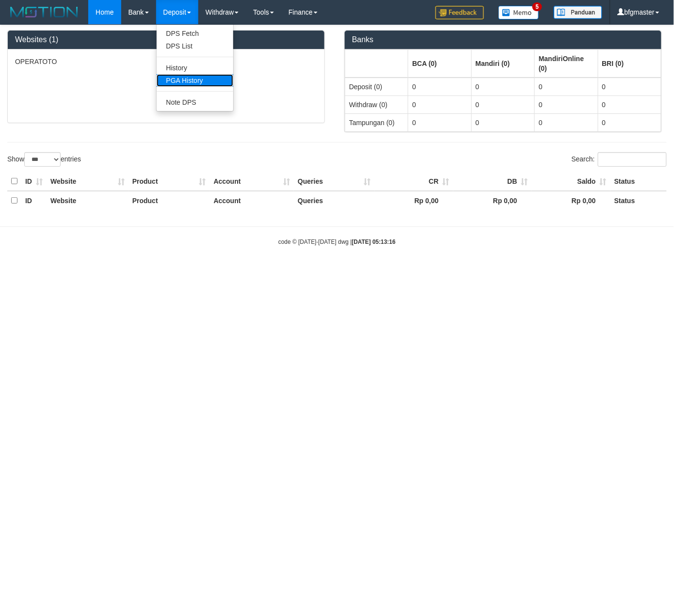
click at [189, 74] on link "PGA History" at bounding box center [195, 80] width 77 height 13
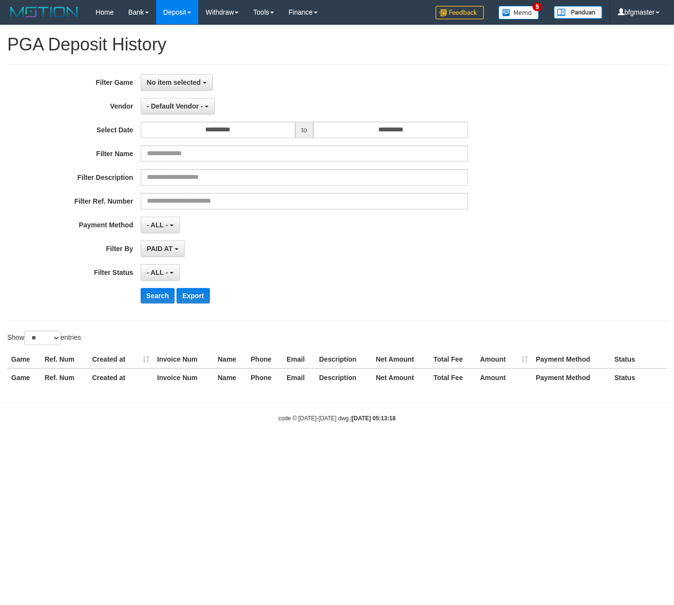
select select
select select "**"
click at [174, 80] on span "No item selected" at bounding box center [174, 83] width 54 height 8
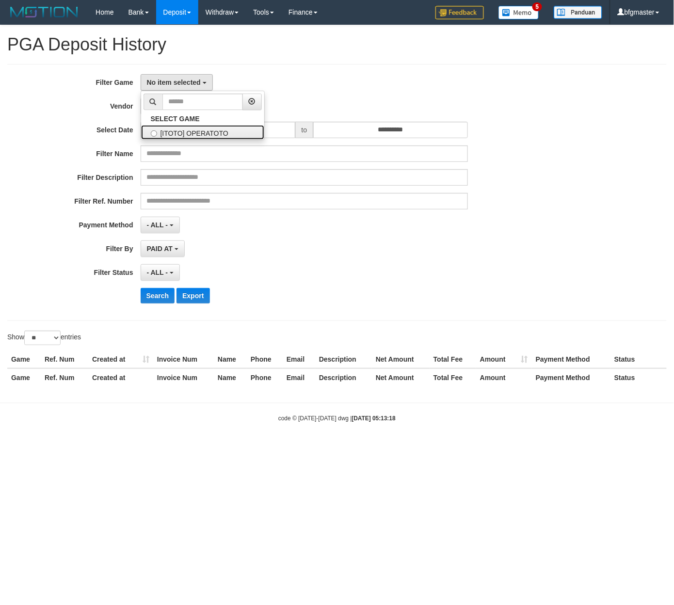
click at [179, 135] on label "[ITOTO] OPERATOTO" at bounding box center [202, 132] width 123 height 15
select select "***"
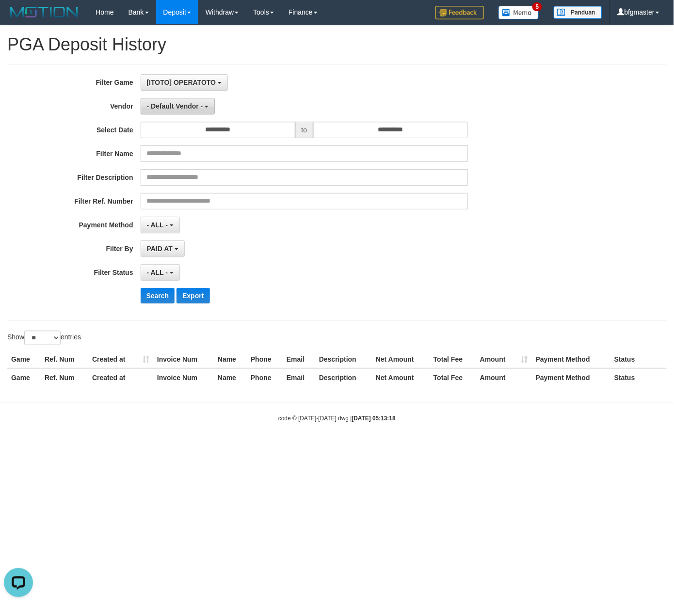
scroll to position [8, 0]
click at [174, 103] on span "- Default Vendor -" at bounding box center [175, 106] width 56 height 8
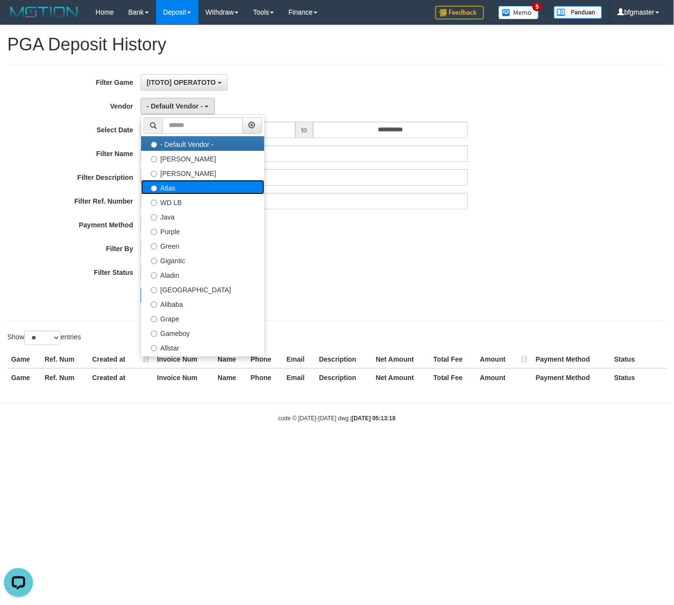
click at [185, 185] on label "Atlas" at bounding box center [202, 187] width 123 height 15
select select "**********"
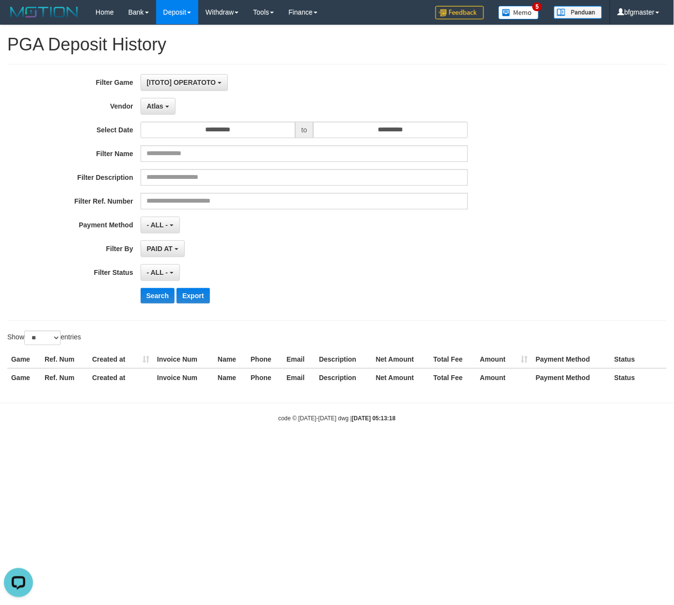
click at [400, 118] on div "**********" at bounding box center [280, 192] width 561 height 236
click at [393, 134] on input "**********" at bounding box center [390, 130] width 155 height 16
click at [346, 182] on td "1" at bounding box center [352, 179] width 16 height 15
click at [336, 175] on td "30" at bounding box center [337, 179] width 14 height 15
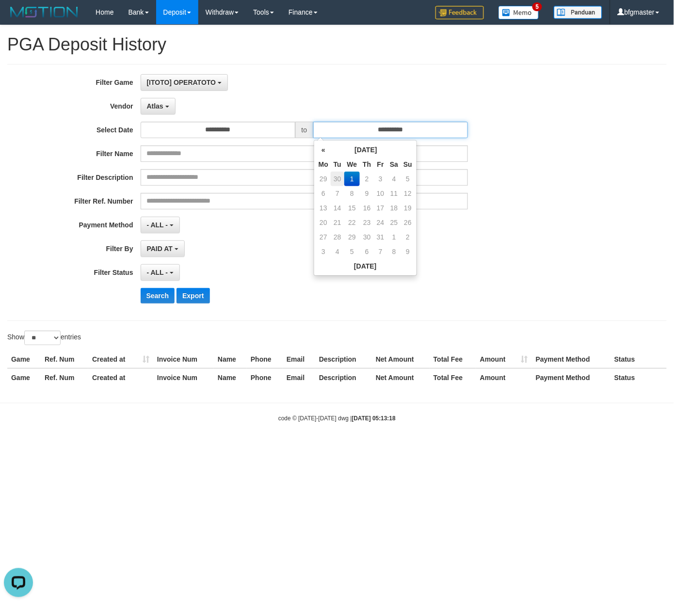
type input "**********"
drag, startPoint x: 371, startPoint y: 375, endPoint x: 340, endPoint y: 371, distance: 30.8
click at [364, 377] on tr "Game Ref. Num Created at Invoice Num Name Phone Email Description Net Amount To…" at bounding box center [336, 377] width 659 height 18
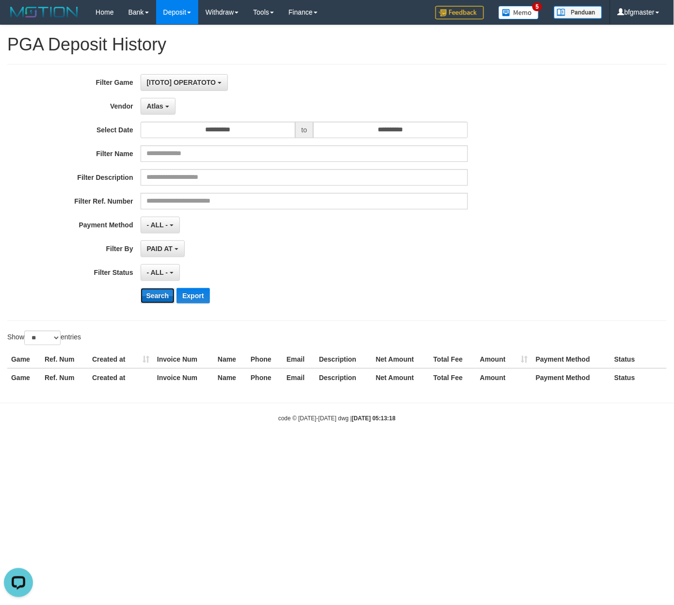
click at [151, 300] on button "Search" at bounding box center [158, 296] width 34 height 16
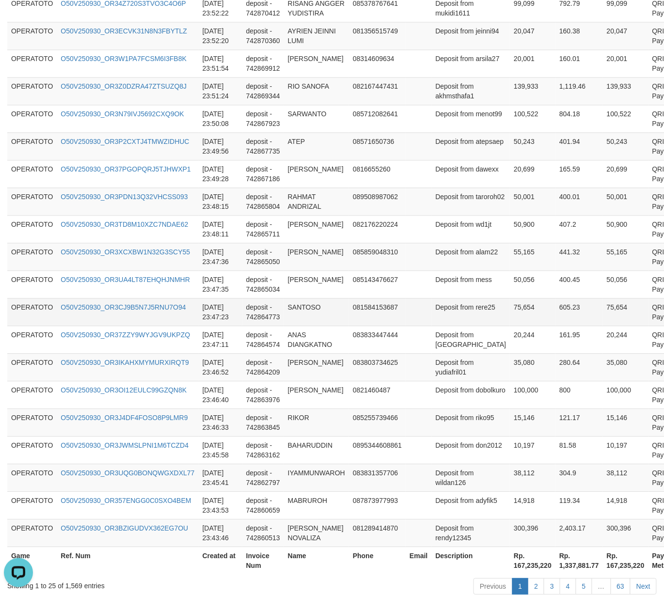
scroll to position [584, 0]
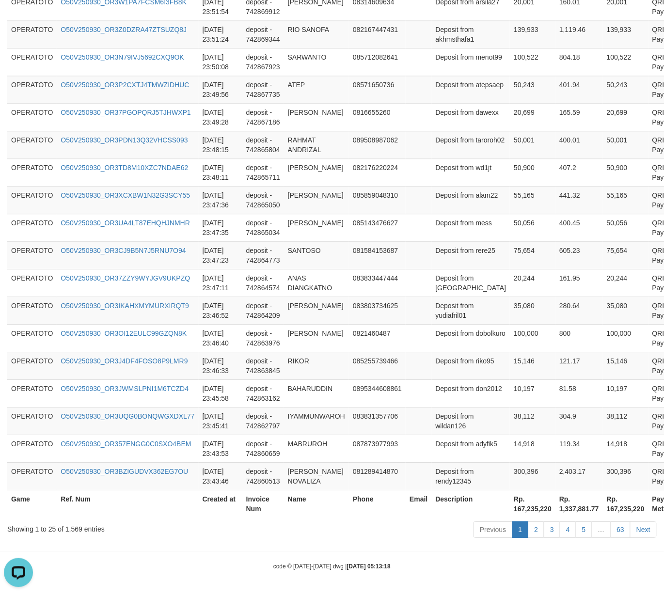
click at [510, 508] on th "Rp. 167,235,220" at bounding box center [533, 504] width 46 height 28
copy th "167,235,220"
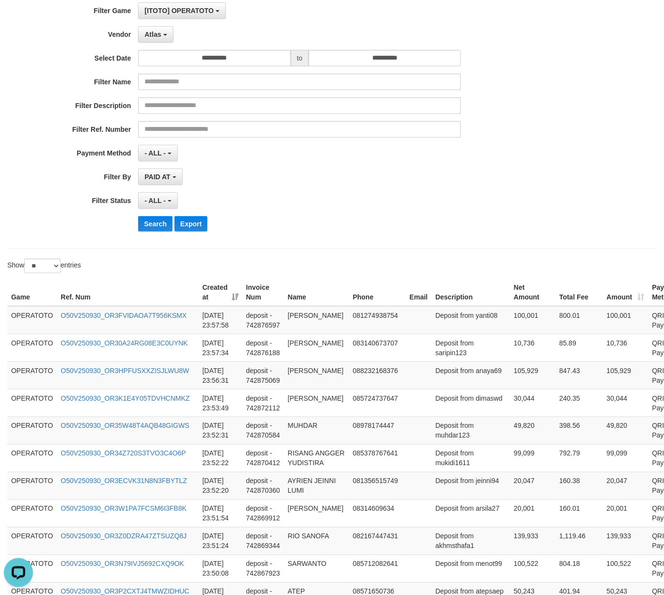
scroll to position [3, 0]
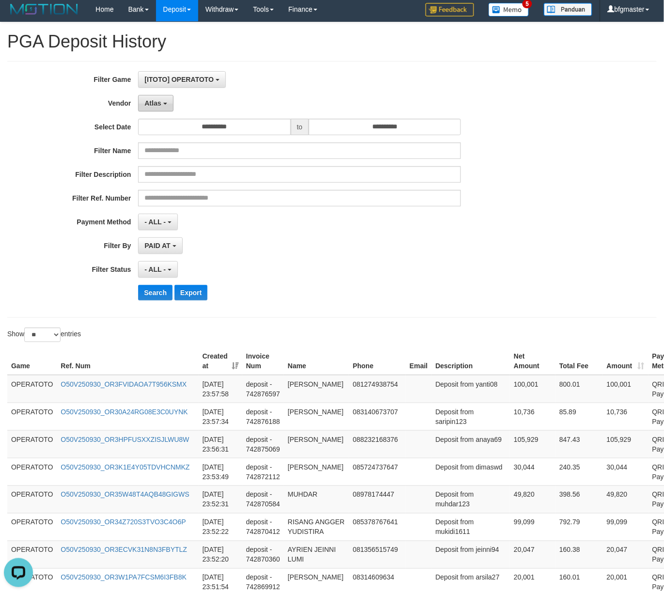
click at [158, 101] on span "Atlas" at bounding box center [152, 103] width 16 height 8
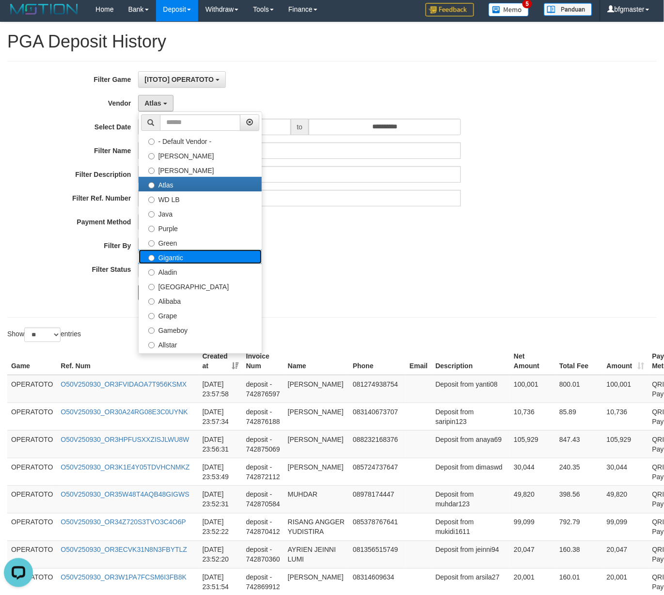
click at [169, 252] on label "Gigantic" at bounding box center [200, 257] width 123 height 15
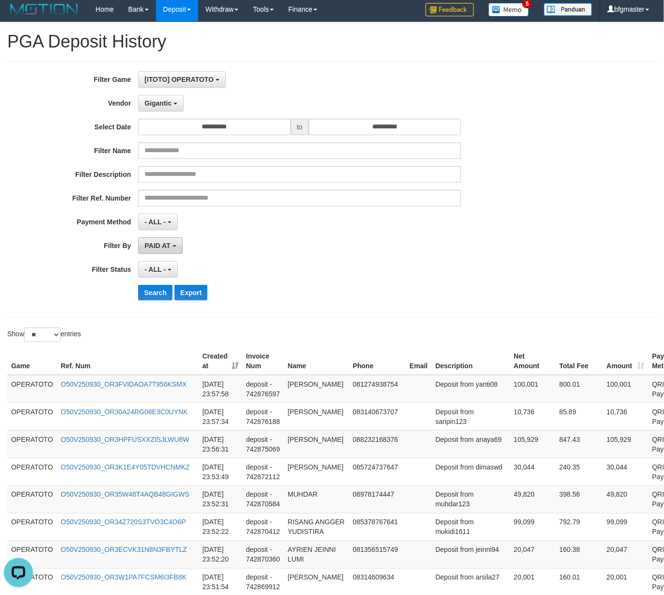
click at [169, 245] on span "PAID AT" at bounding box center [157, 246] width 26 height 8
drag, startPoint x: 435, startPoint y: 282, endPoint x: 321, endPoint y: 293, distance: 114.9
click at [417, 283] on div "**********" at bounding box center [276, 189] width 553 height 236
click at [150, 296] on button "Search" at bounding box center [155, 293] width 34 height 16
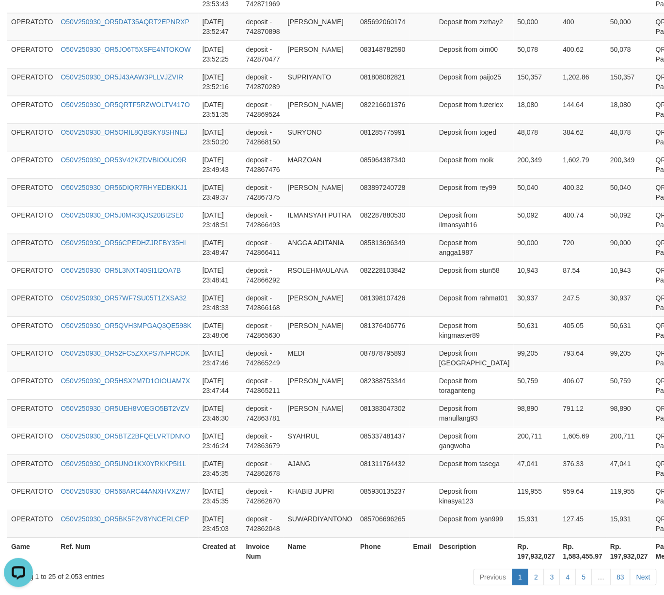
scroll to position [584, 0]
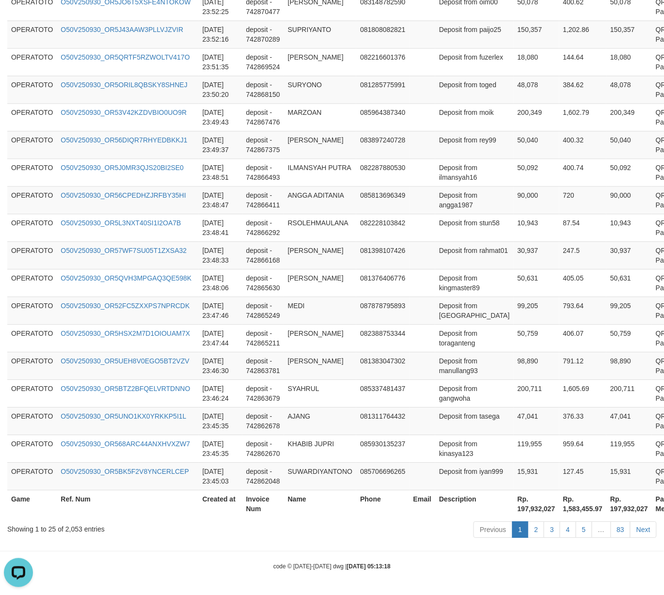
click at [514, 505] on th "Rp. 197,932,027" at bounding box center [537, 504] width 46 height 28
copy th "197,932,027"
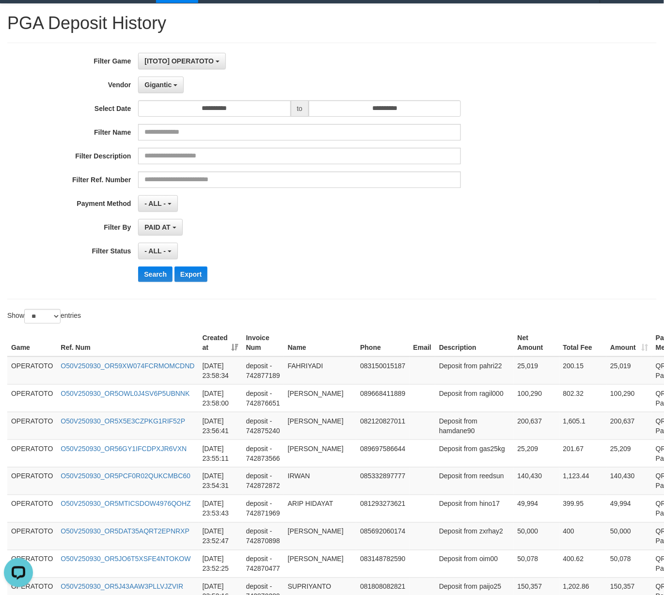
scroll to position [0, 0]
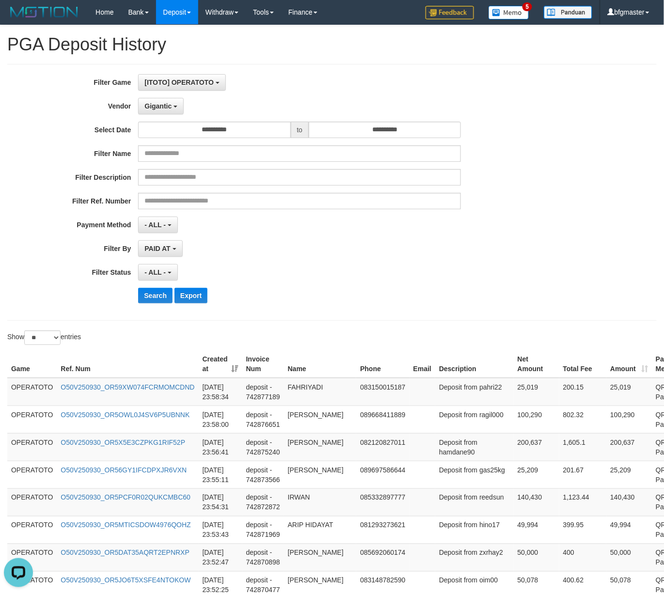
click at [156, 94] on div "**********" at bounding box center [276, 192] width 553 height 236
click at [164, 99] on button "Gigantic" at bounding box center [161, 106] width 46 height 16
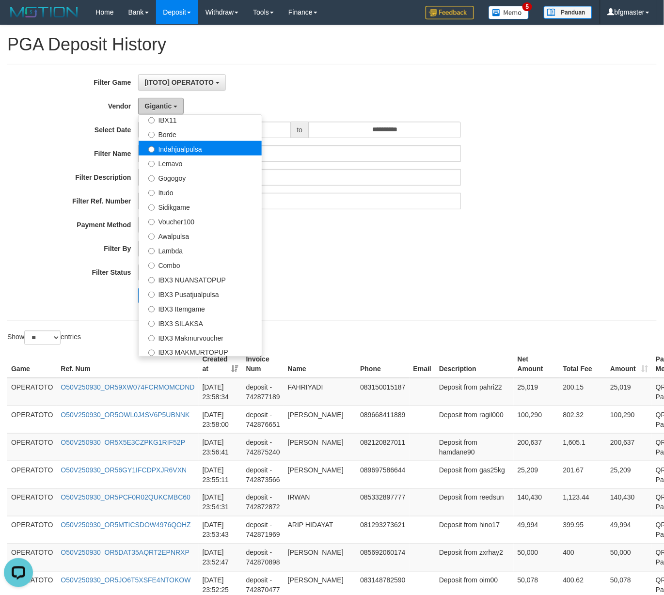
scroll to position [194, 0]
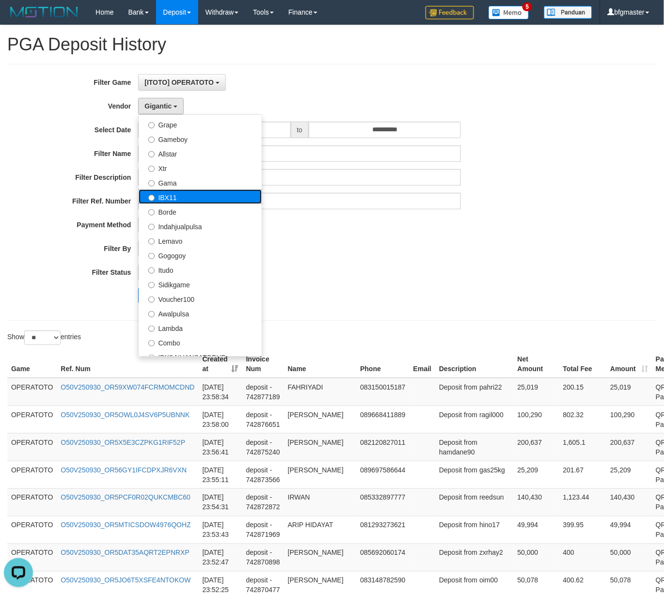
click at [183, 192] on label "IBX11" at bounding box center [200, 196] width 123 height 15
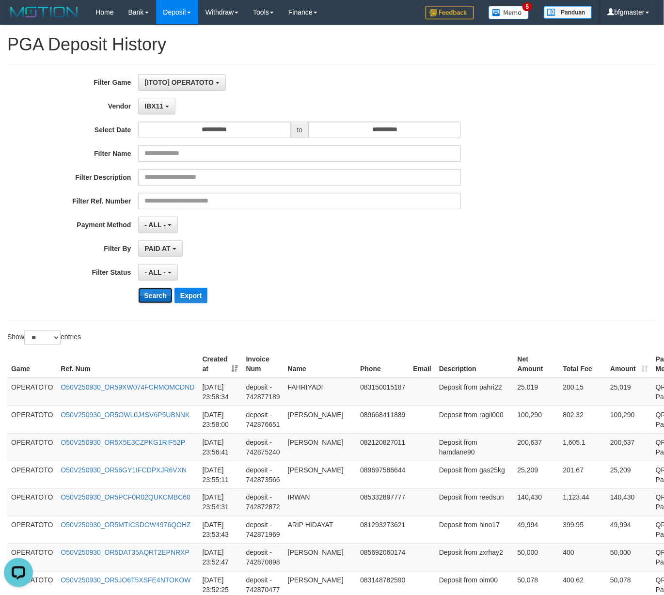
click at [161, 295] on button "Search" at bounding box center [155, 296] width 34 height 16
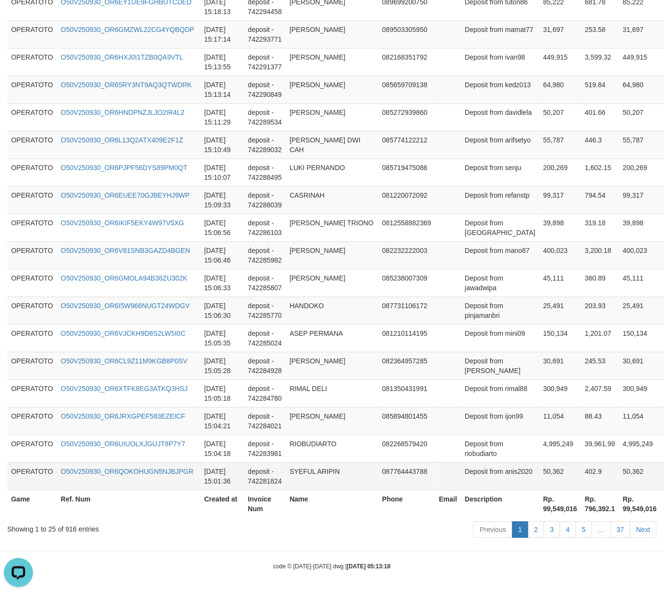
scroll to position [769, 0]
click at [539, 513] on th "Rp. 99,549,016" at bounding box center [560, 504] width 42 height 28
copy th "99,549,016"
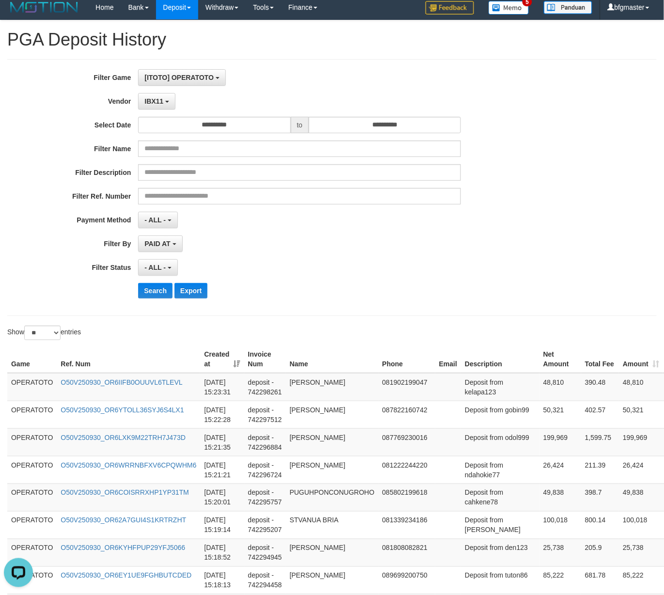
scroll to position [0, 0]
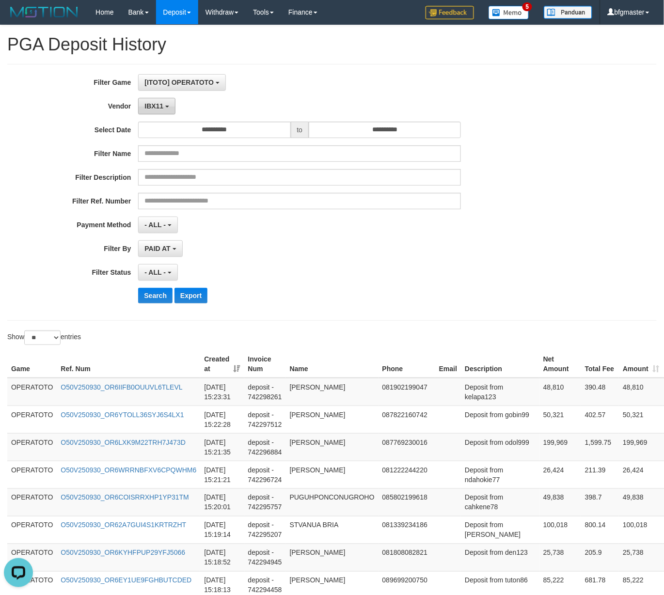
click at [167, 105] on button "IBX11" at bounding box center [156, 106] width 37 height 16
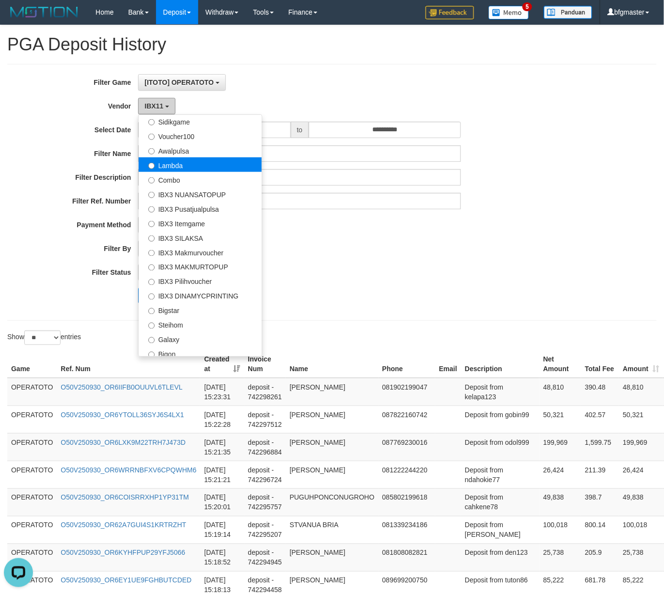
scroll to position [362, 0]
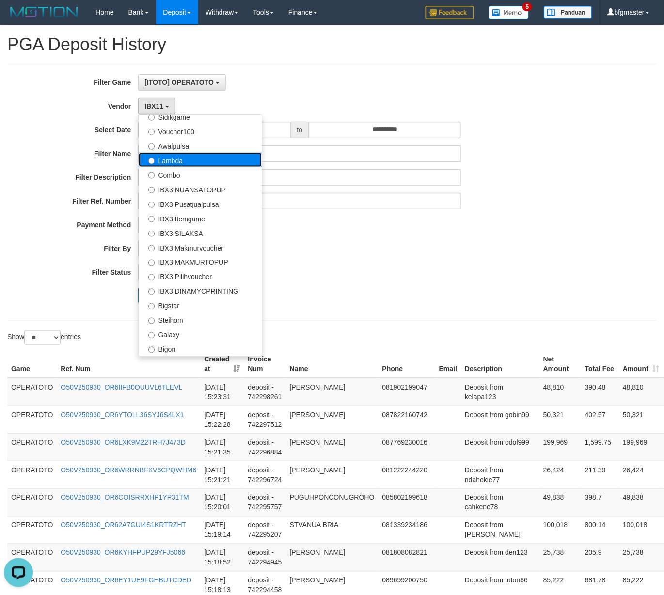
click at [187, 163] on label "Lambda" at bounding box center [200, 160] width 123 height 15
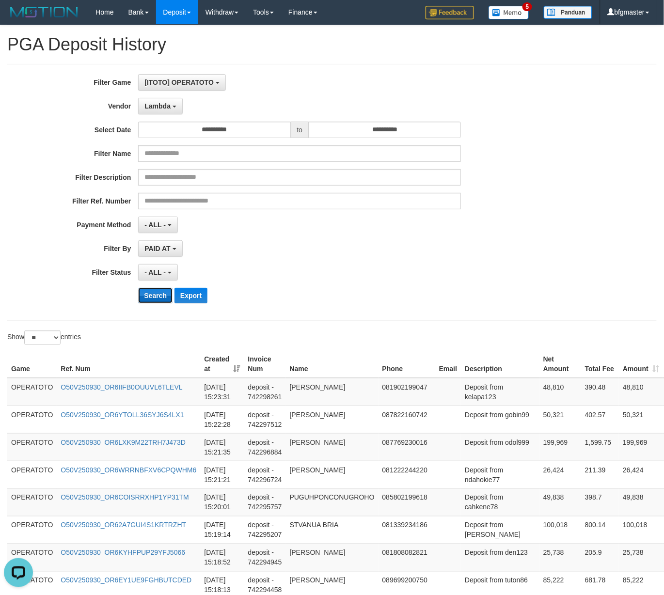
click at [153, 293] on button "Search" at bounding box center [155, 296] width 34 height 16
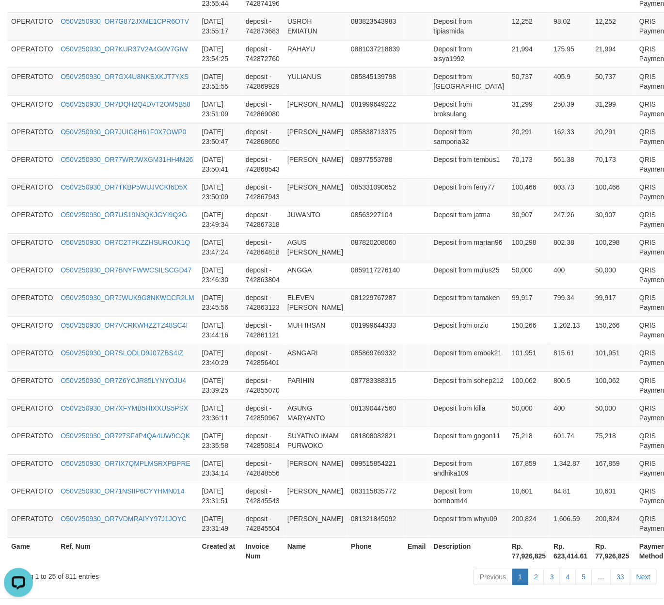
scroll to position [594, 0]
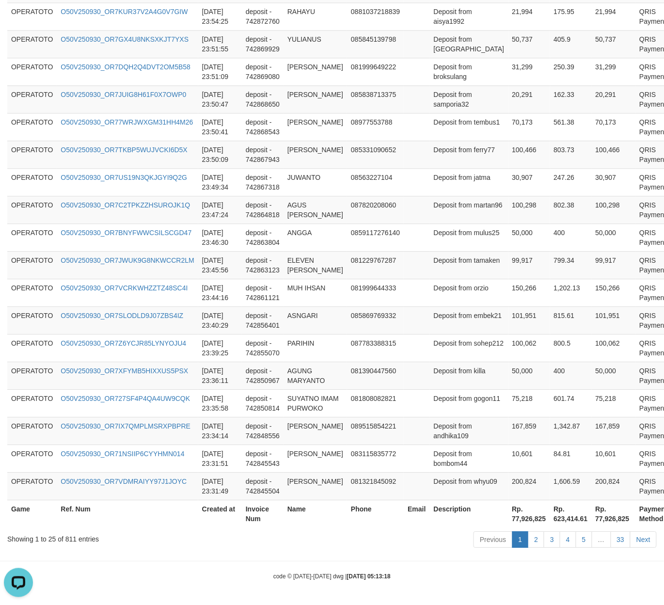
click at [508, 519] on th "Rp. 77,926,825" at bounding box center [529, 514] width 42 height 28
copy th "77,926,825"
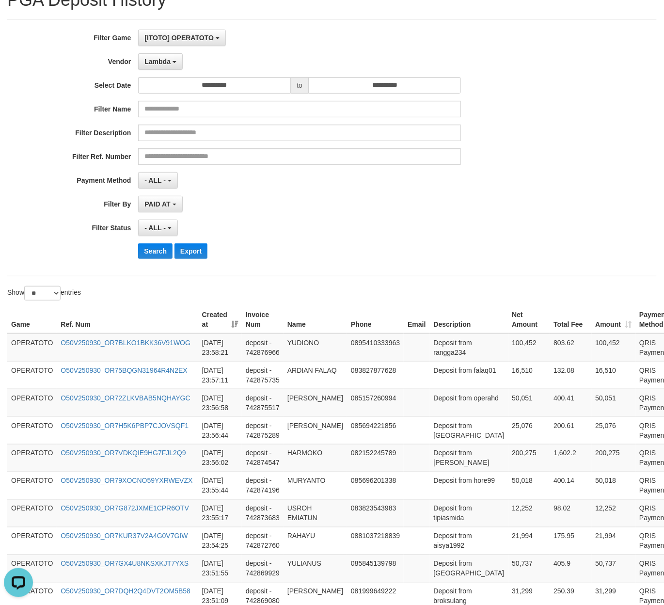
scroll to position [0, 0]
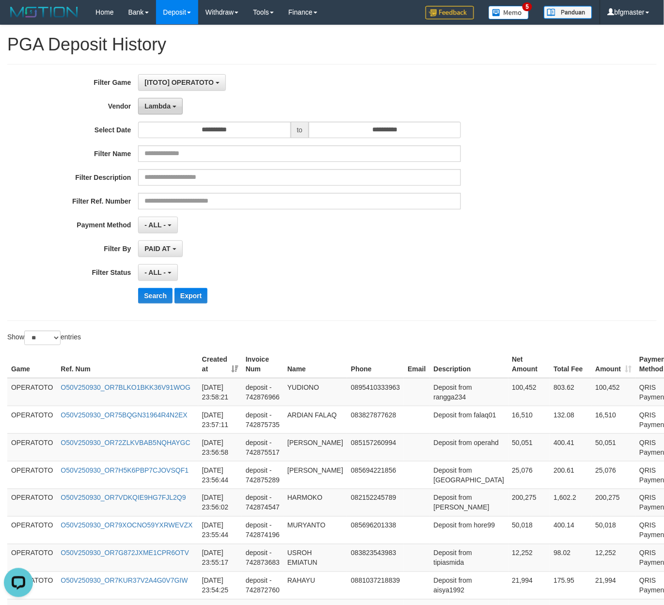
click at [169, 107] on span "Lambda" at bounding box center [157, 106] width 26 height 8
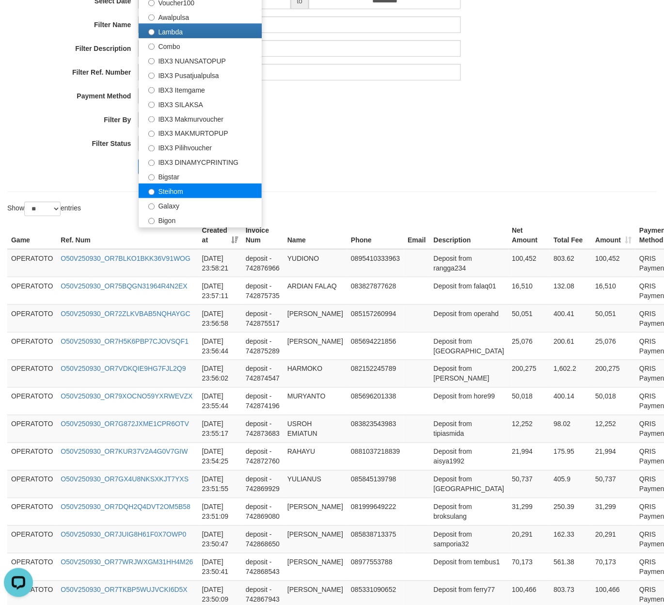
scroll to position [194, 0]
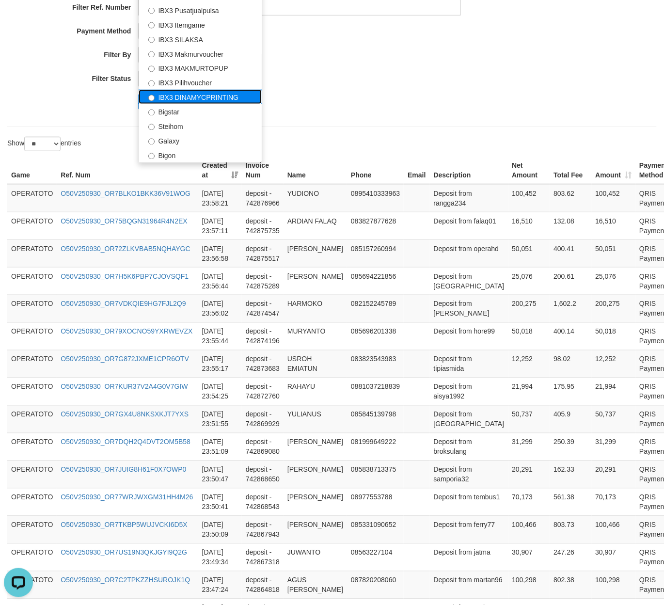
click at [200, 99] on label "IBX3 DINAMYCPRINTING" at bounding box center [200, 97] width 123 height 15
select select "**********"
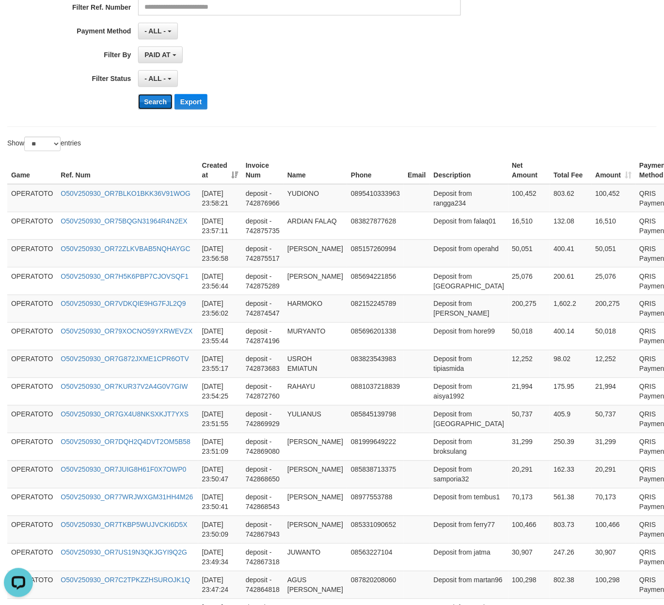
click at [154, 95] on button "Search" at bounding box center [155, 102] width 34 height 16
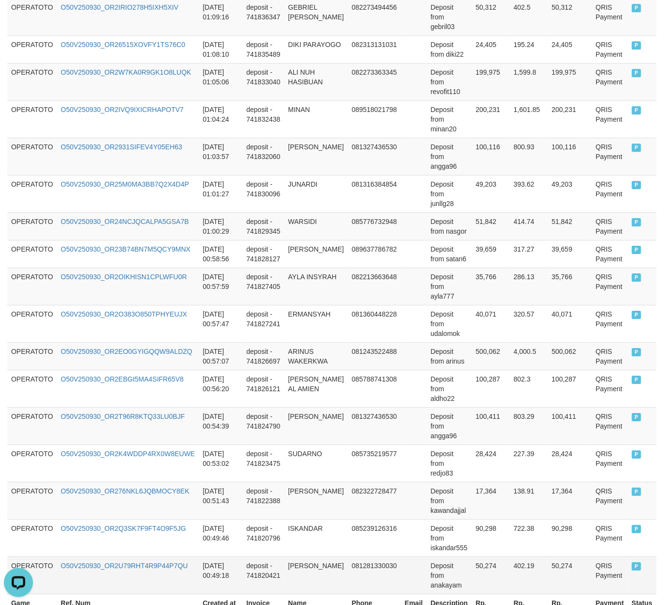
scroll to position [759, 0]
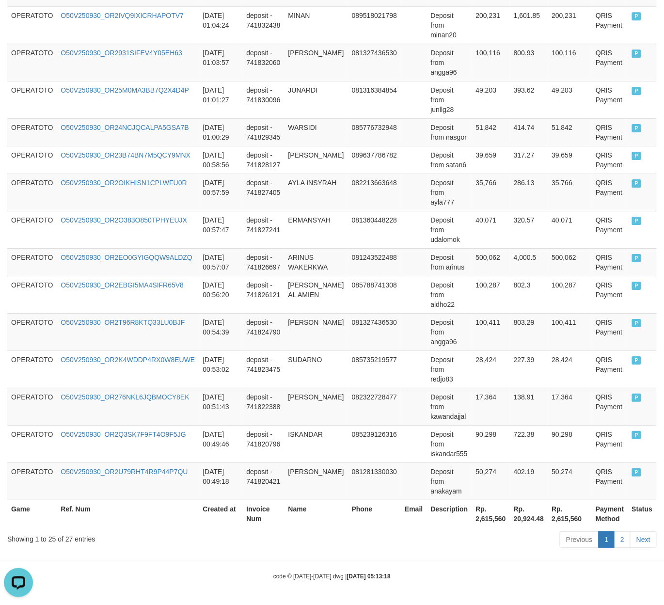
click at [472, 515] on th "Rp. 2,615,560" at bounding box center [491, 514] width 38 height 28
copy th "2,615,560"
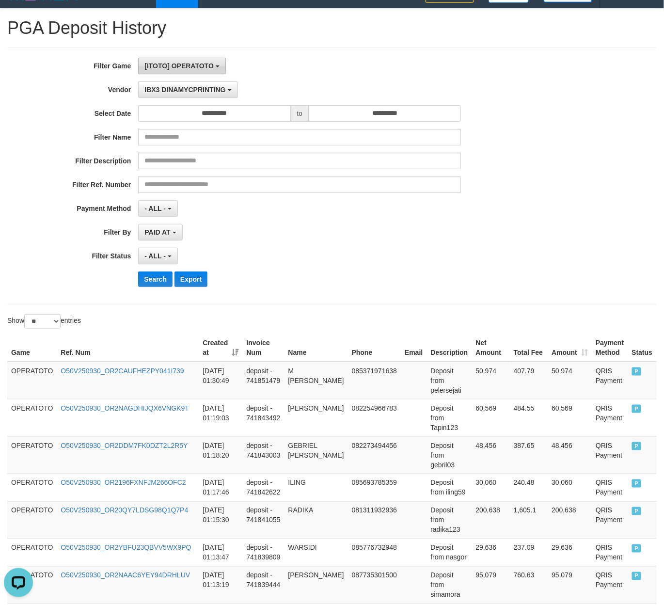
scroll to position [0, 0]
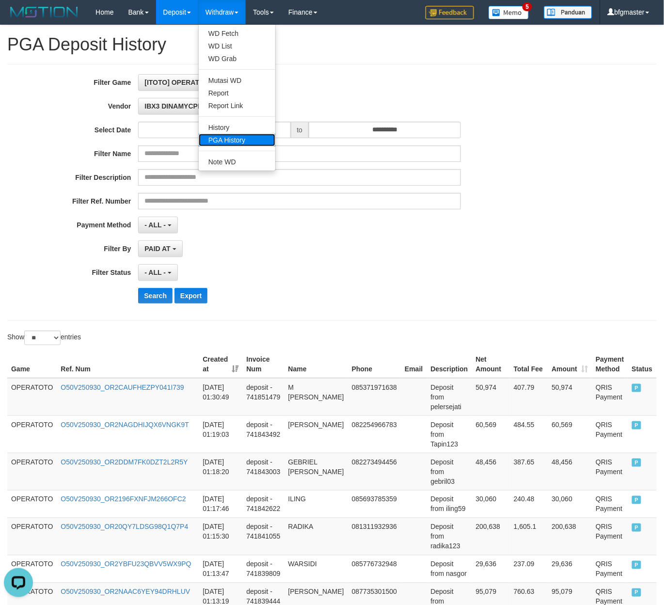
click at [225, 142] on link "PGA History" at bounding box center [237, 140] width 77 height 13
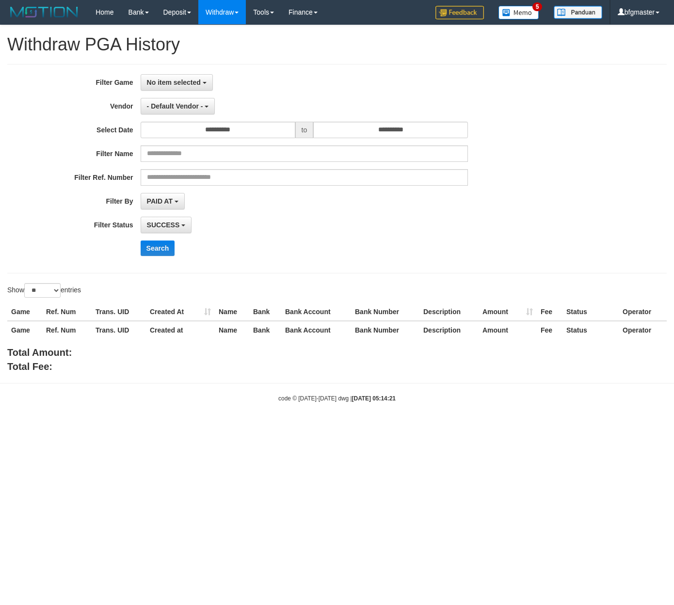
select select
select select "**"
click at [169, 78] on button "No item selected" at bounding box center [177, 82] width 72 height 16
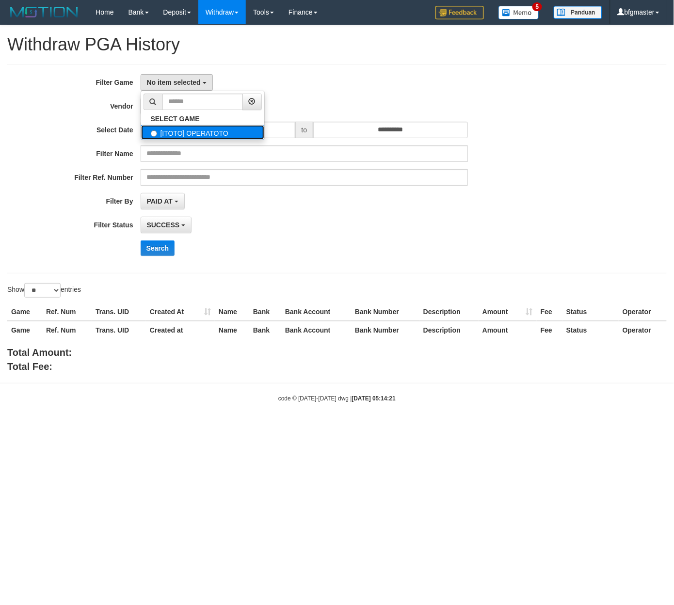
click at [173, 130] on label "[ITOTO] OPERATOTO" at bounding box center [202, 132] width 123 height 15
select select "***"
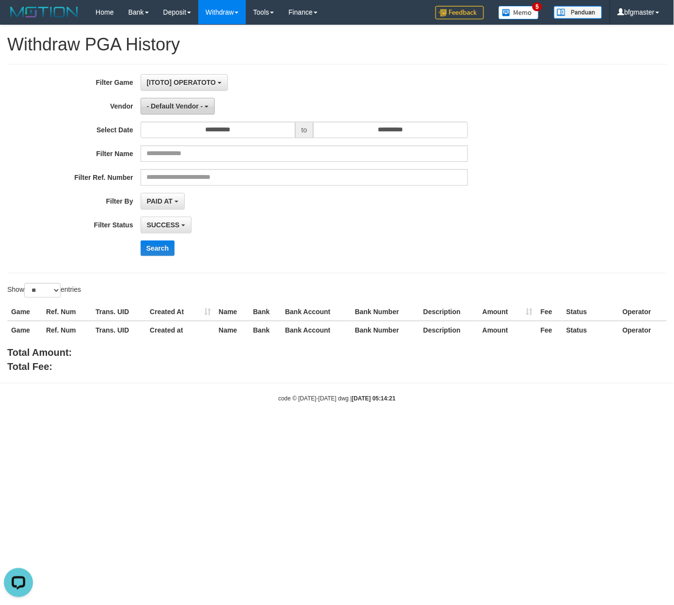
click at [173, 107] on span "- Default Vendor -" at bounding box center [175, 106] width 56 height 8
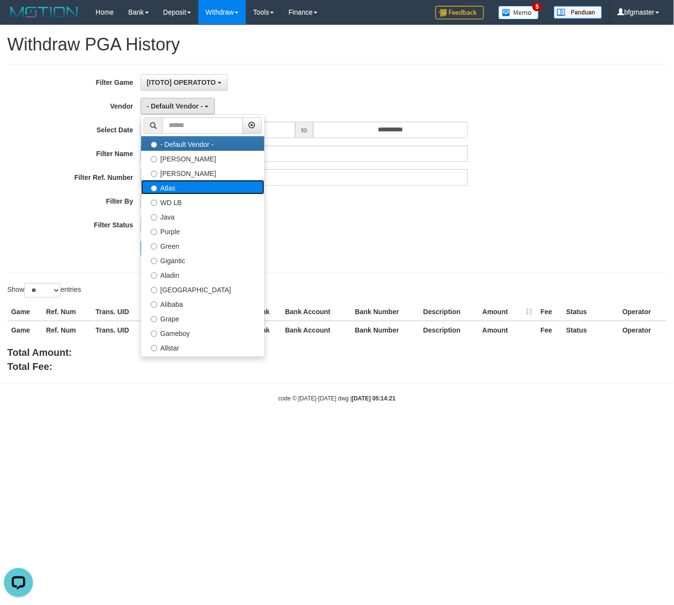
click at [188, 181] on label "Atlas" at bounding box center [202, 187] width 123 height 15
select select "**********"
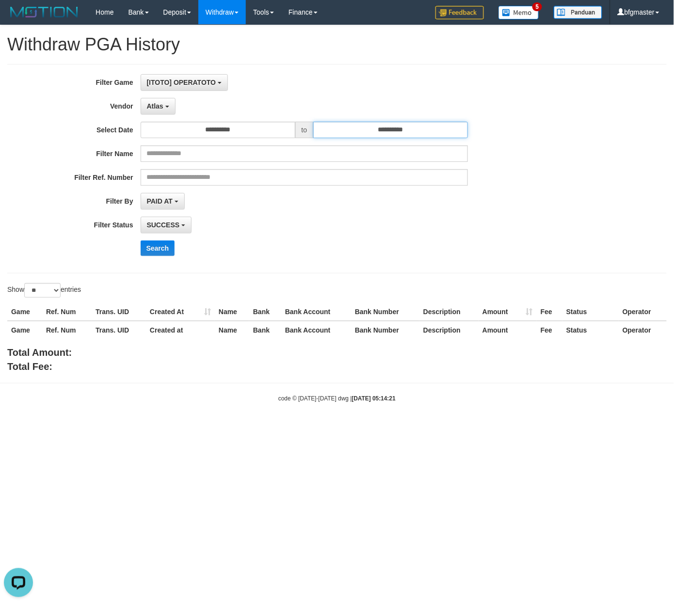
click at [359, 131] on input "**********" at bounding box center [390, 130] width 155 height 16
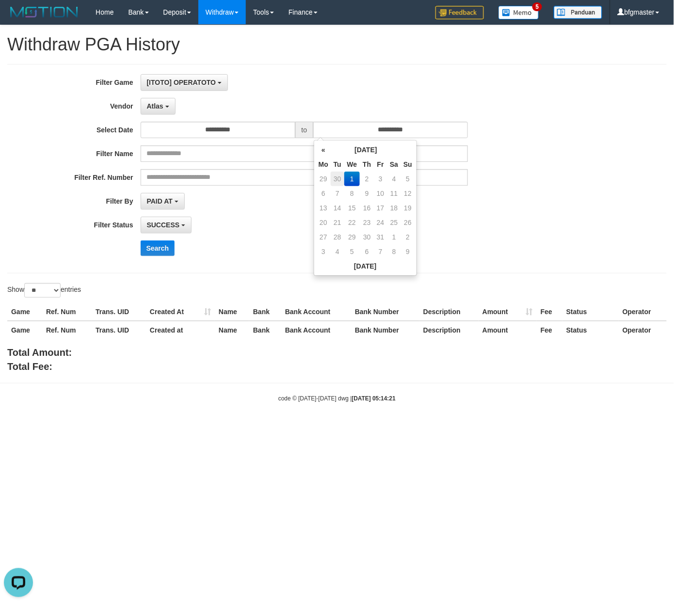
click at [340, 179] on td "30" at bounding box center [337, 179] width 14 height 15
type input "**********"
click at [163, 243] on button "Search" at bounding box center [158, 248] width 34 height 16
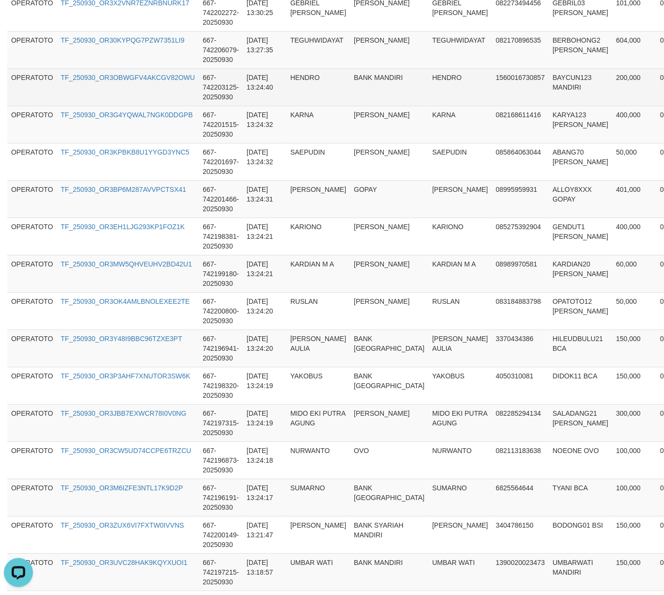
scroll to position [807, 0]
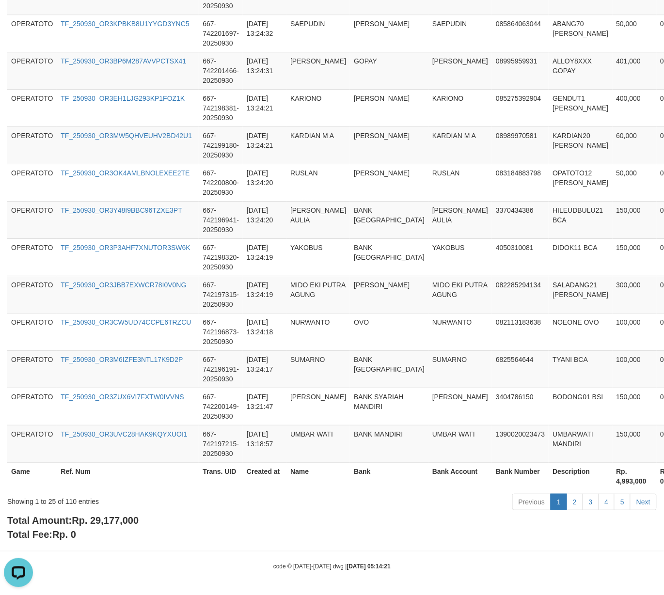
click at [115, 528] on div "Total Amount: Rp. 29,177,000 Total Fee: Rp. 0" at bounding box center [331, 528] width 649 height 28
click at [121, 519] on span "Rp. 29,177,000" at bounding box center [105, 520] width 67 height 11
copy span "29,177,000"
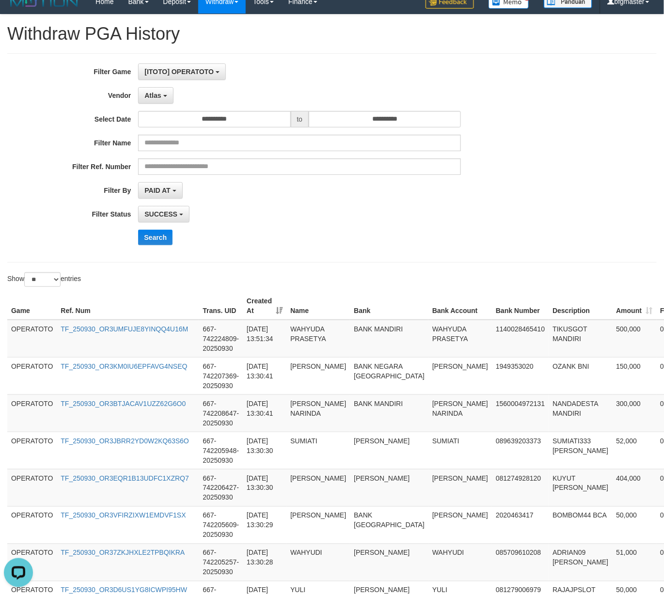
scroll to position [0, 0]
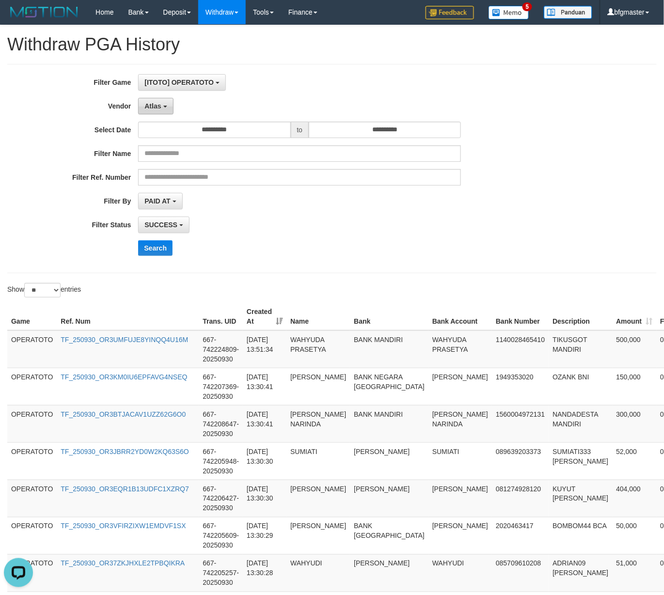
click at [153, 109] on span "Atlas" at bounding box center [152, 106] width 16 height 8
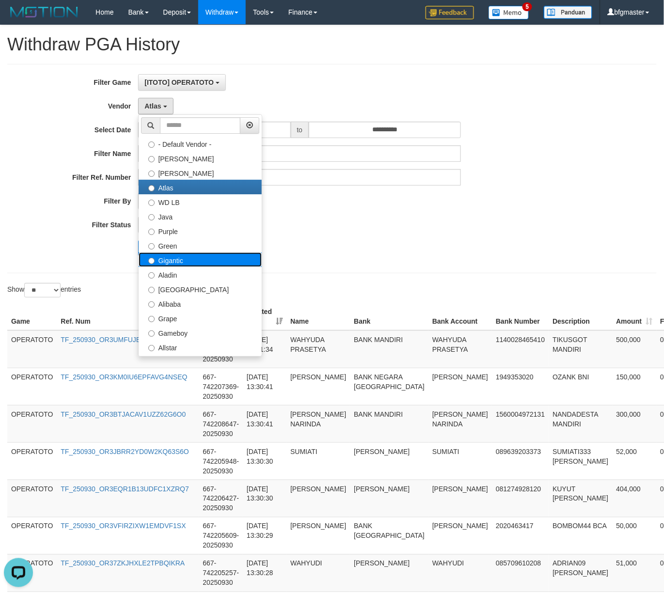
click at [194, 259] on label "Gigantic" at bounding box center [200, 259] width 123 height 15
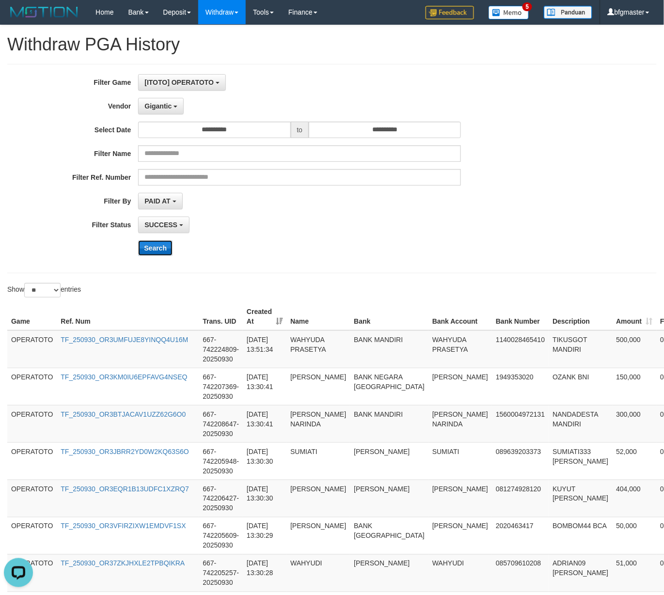
click at [159, 250] on button "Search" at bounding box center [155, 248] width 34 height 16
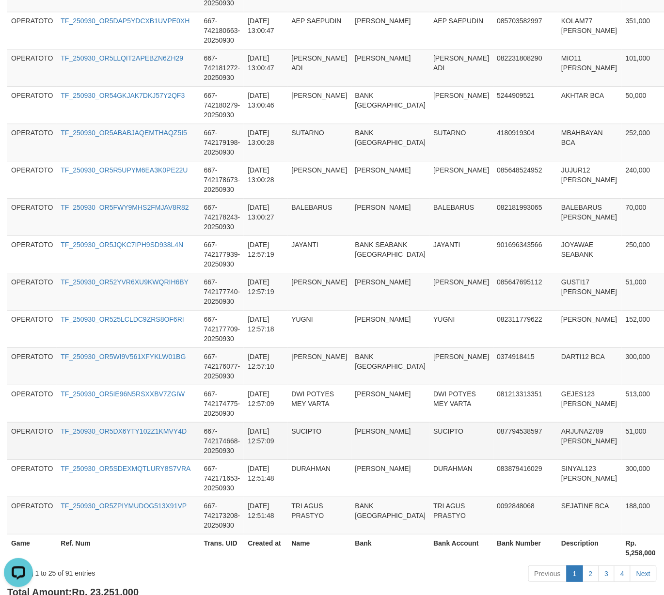
scroll to position [807, 0]
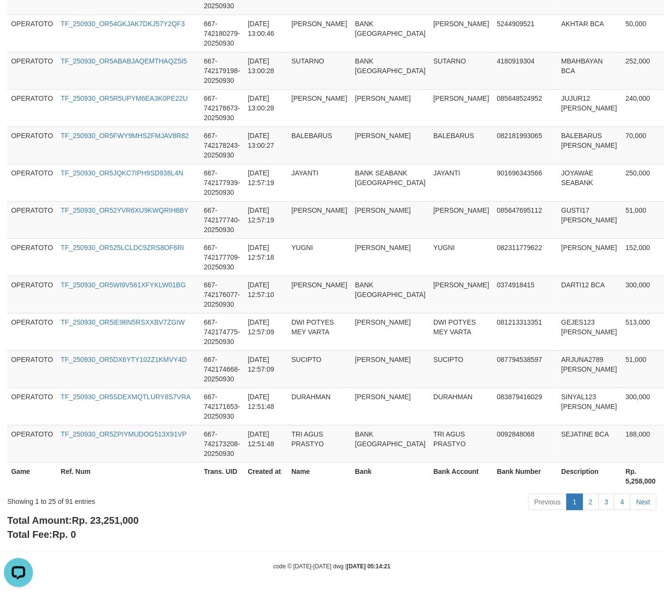
click at [121, 527] on div "Total Amount: Rp. 23,251,000 Total Fee: Rp. 0" at bounding box center [331, 528] width 649 height 28
click at [121, 526] on div "Total Amount: Rp. 23,251,000 Total Fee: Rp. 0" at bounding box center [331, 528] width 649 height 28
copy div ",000 Total Fee: Rp. 0"
click at [121, 521] on span "Rp. 23,251,000" at bounding box center [105, 520] width 67 height 11
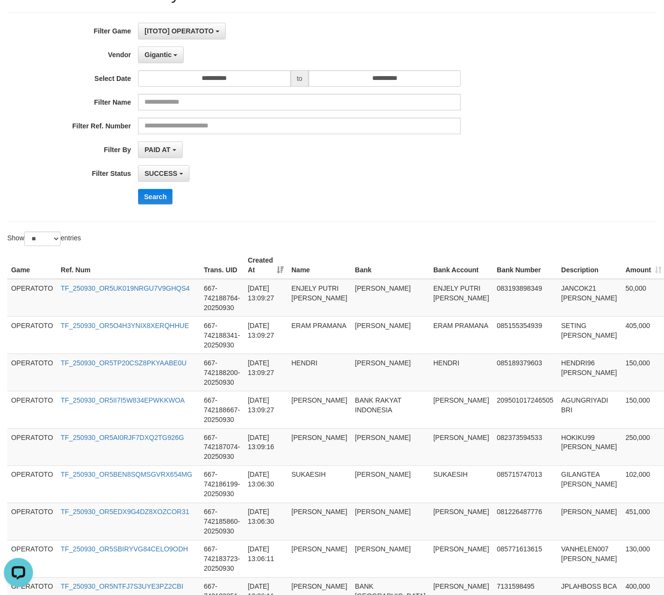
scroll to position [0, 0]
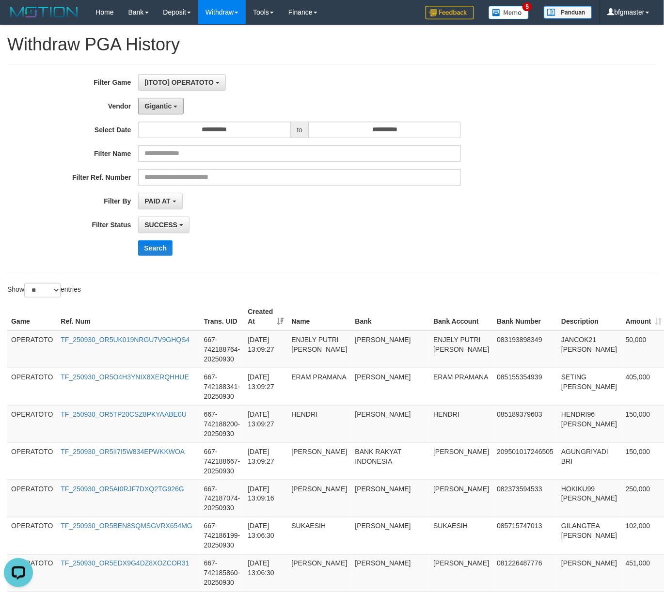
drag, startPoint x: 162, startPoint y: 102, endPoint x: 167, endPoint y: 126, distance: 24.8
click at [162, 102] on span "Gigantic" at bounding box center [157, 106] width 27 height 8
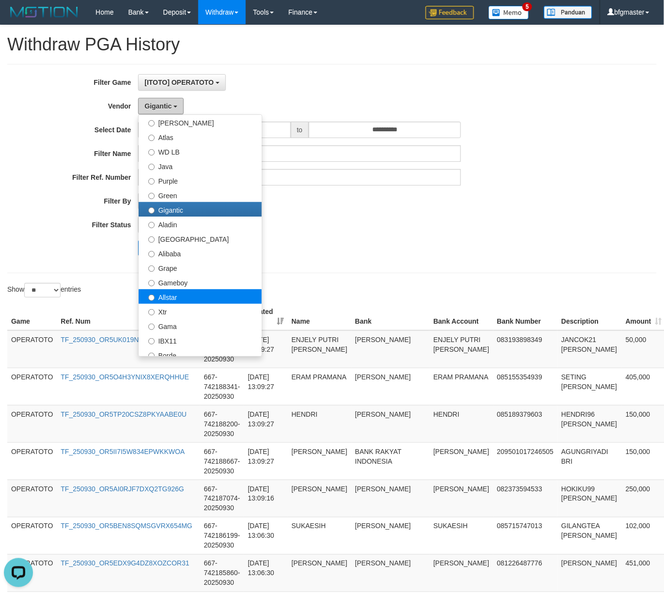
scroll to position [194, 0]
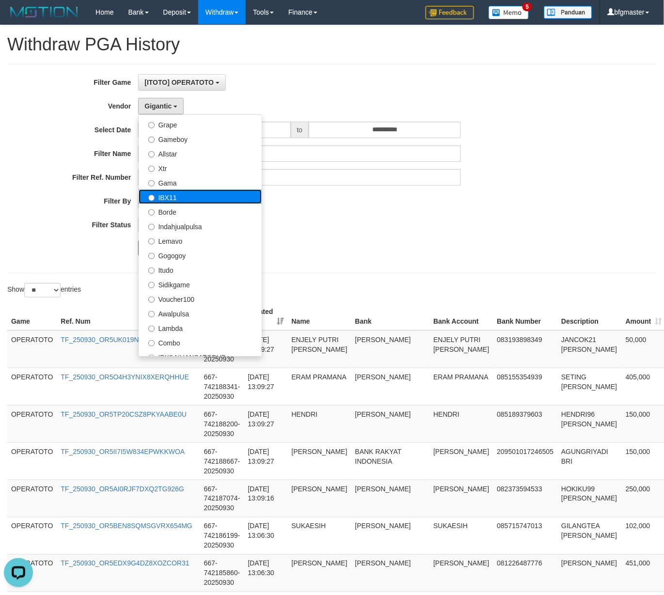
click at [173, 202] on label "IBX11" at bounding box center [200, 196] width 123 height 15
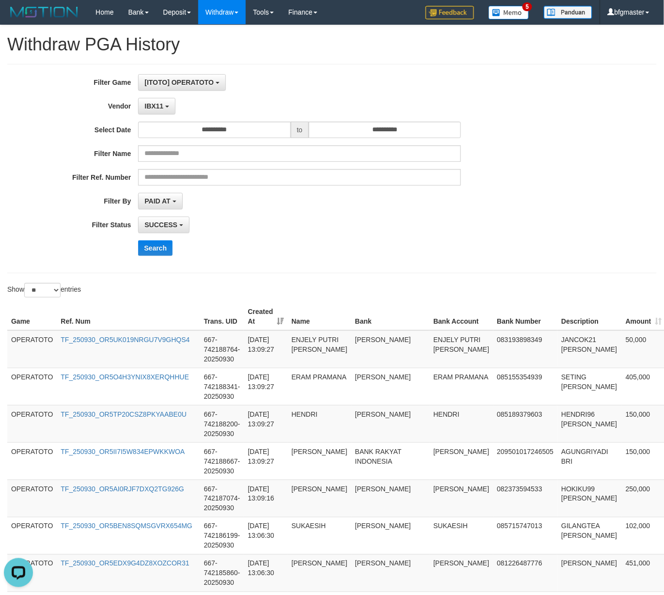
click at [168, 236] on div "**********" at bounding box center [276, 168] width 553 height 189
click at [162, 243] on button "Search" at bounding box center [155, 248] width 34 height 16
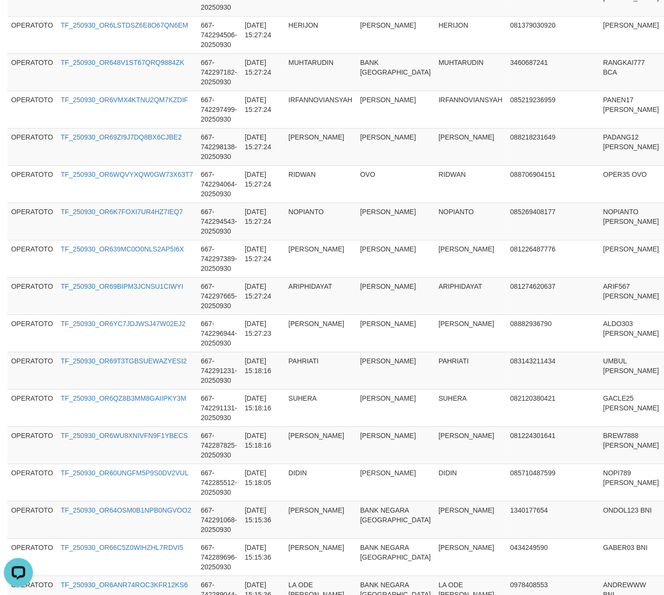
scroll to position [807, 0]
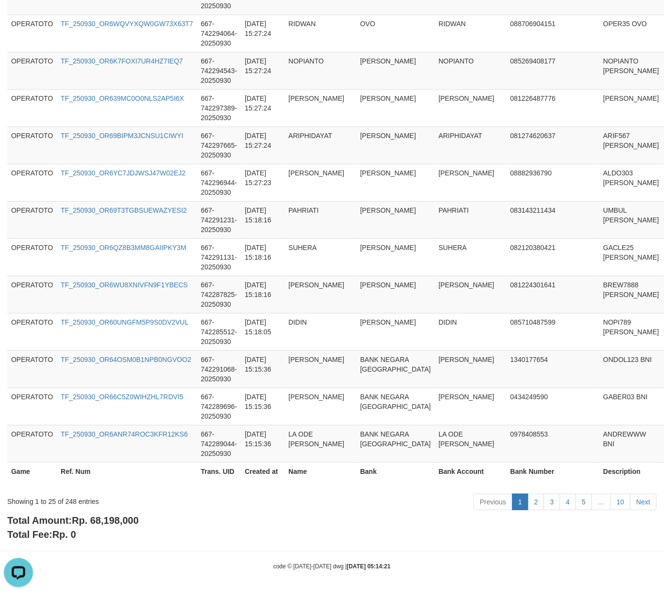
click at [119, 519] on span "Rp. 68,198,000" at bounding box center [105, 520] width 67 height 11
copy span "68,198,000"
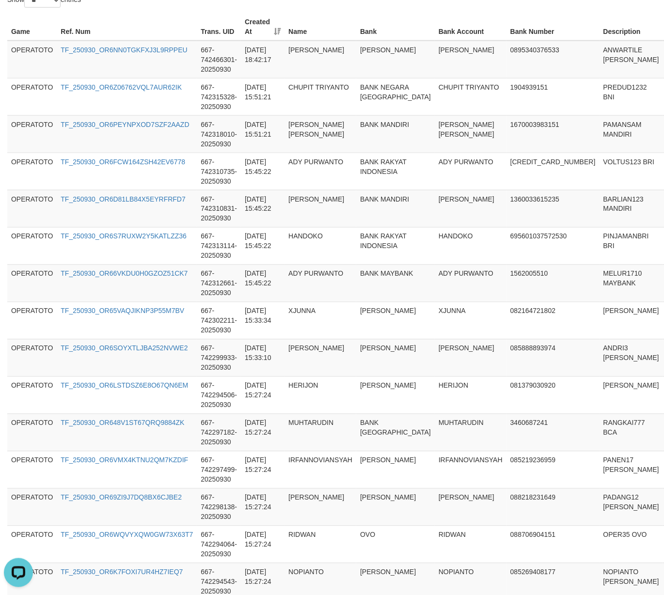
scroll to position [0, 0]
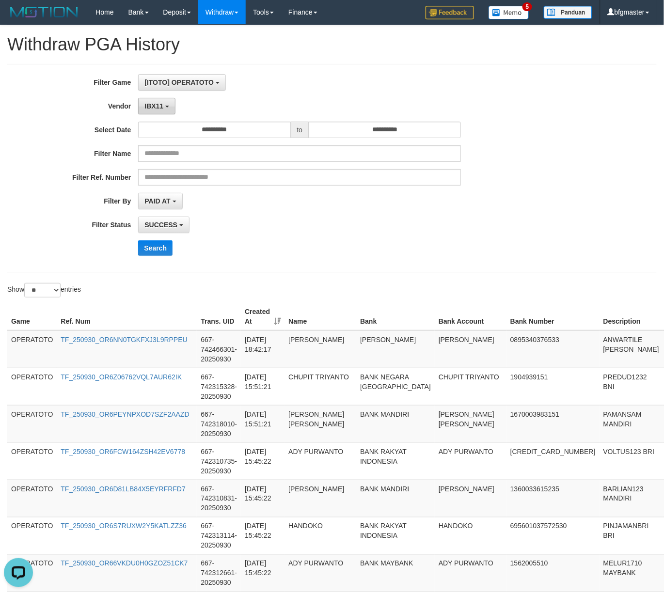
click at [161, 111] on button "IBX11" at bounding box center [156, 106] width 37 height 16
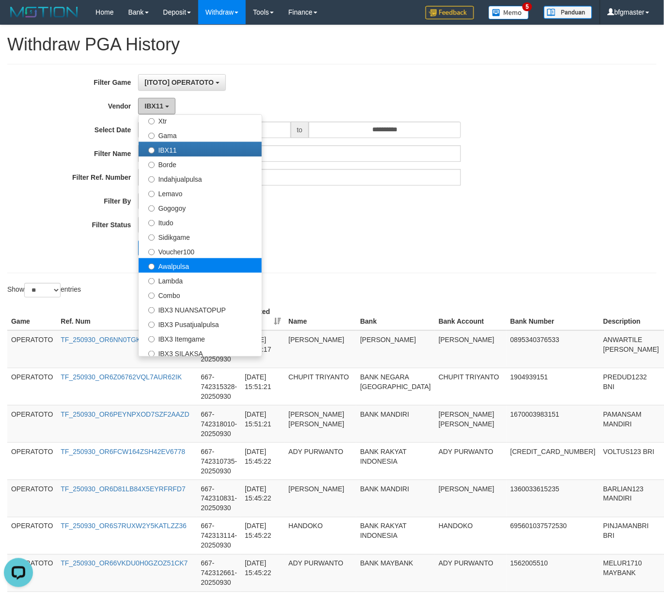
scroll to position [362, 0]
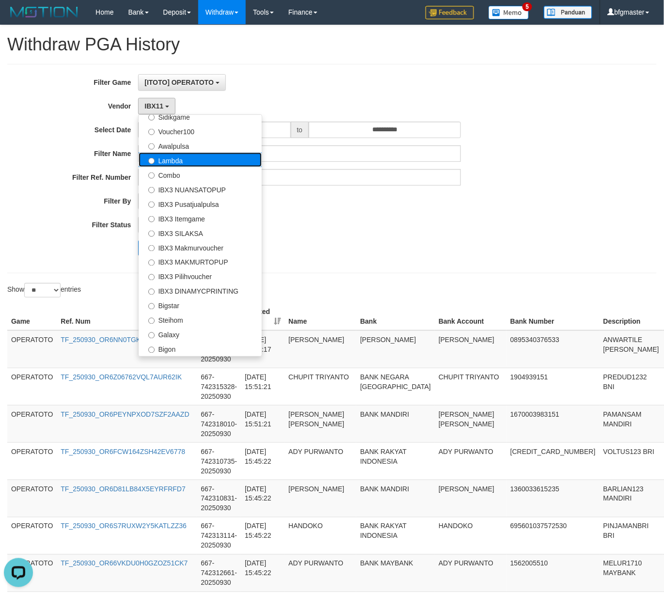
click at [178, 160] on label "Lambda" at bounding box center [200, 160] width 123 height 15
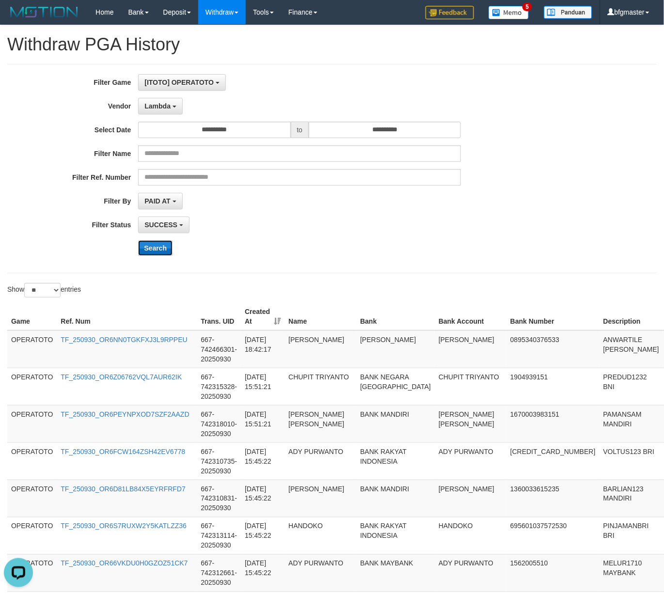
click at [156, 245] on button "Search" at bounding box center [155, 248] width 34 height 16
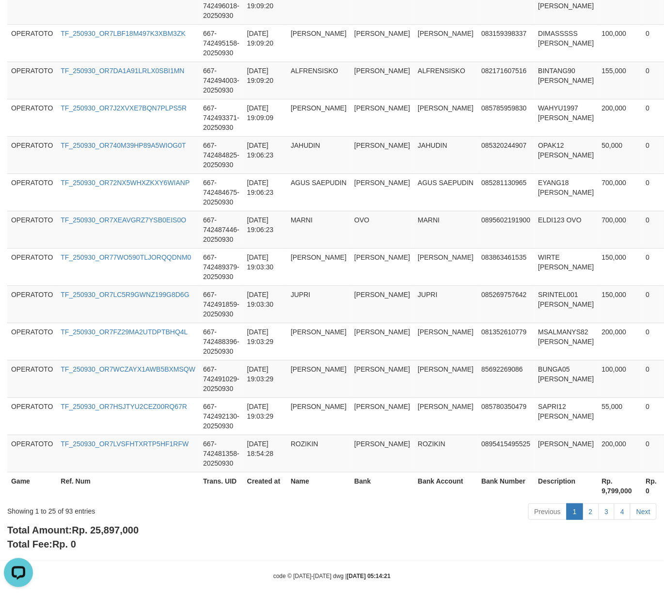
scroll to position [807, 0]
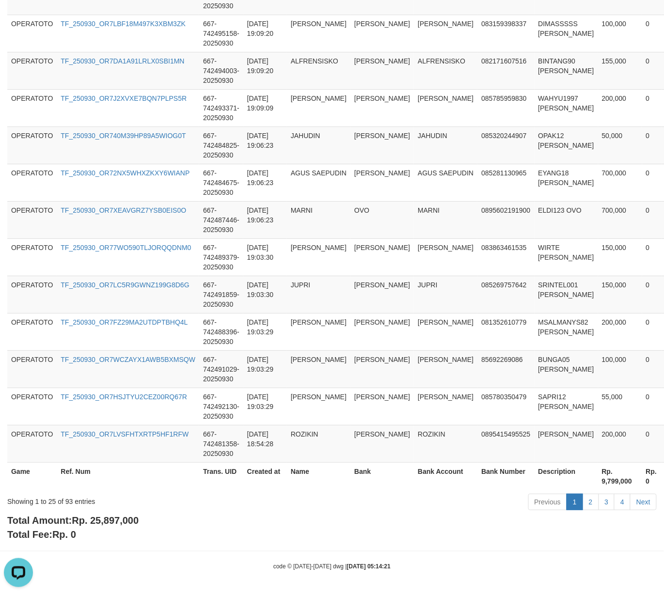
click at [111, 522] on span "Rp. 25,897,000" at bounding box center [105, 520] width 67 height 11
copy span "25,897,000"
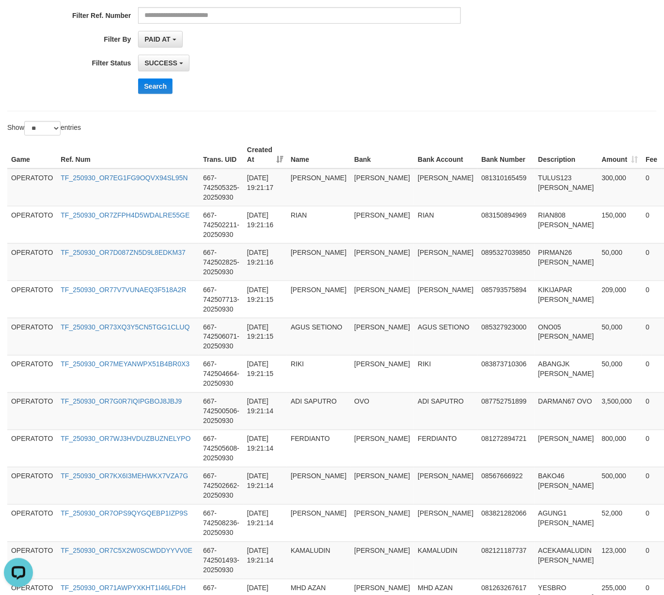
scroll to position [0, 0]
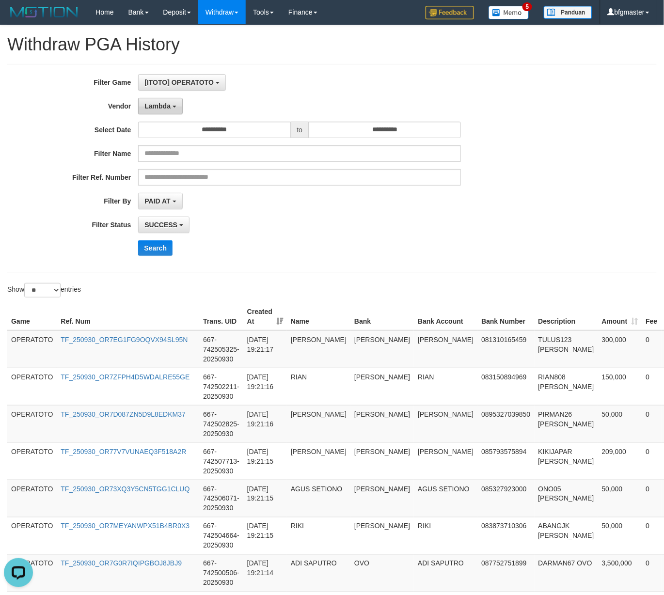
click at [173, 102] on button "Lambda" at bounding box center [160, 106] width 45 height 16
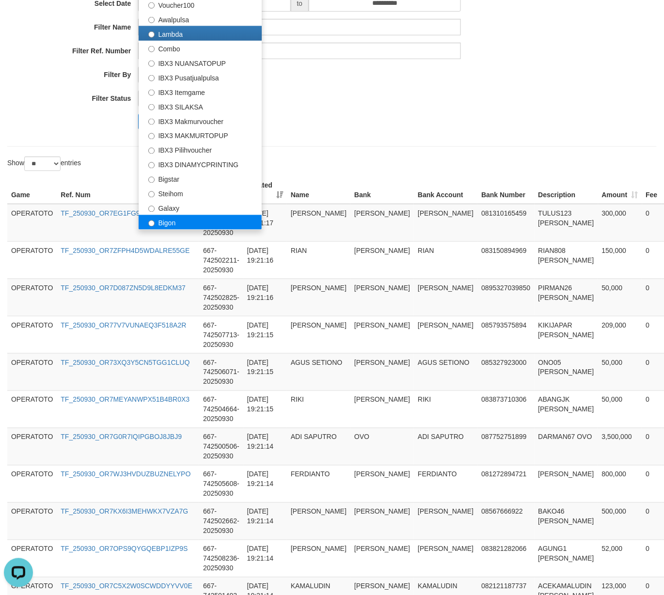
scroll to position [129, 0]
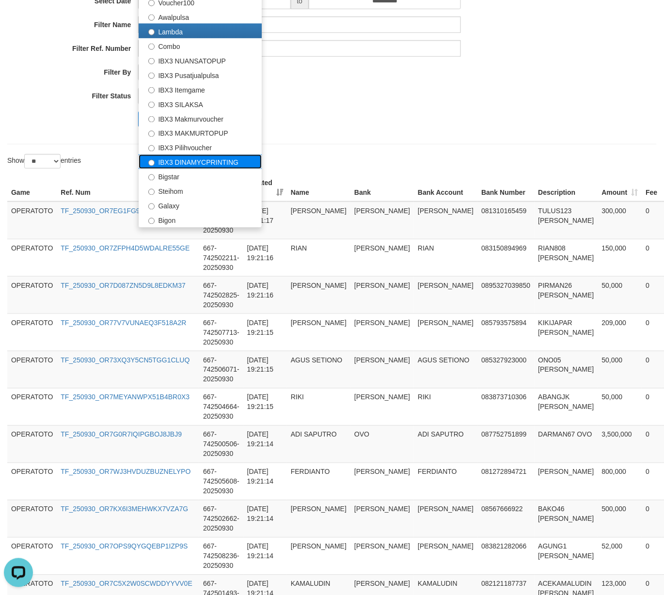
click at [179, 164] on label "IBX3 DINAMYCPRINTING" at bounding box center [200, 162] width 123 height 15
select select "**********"
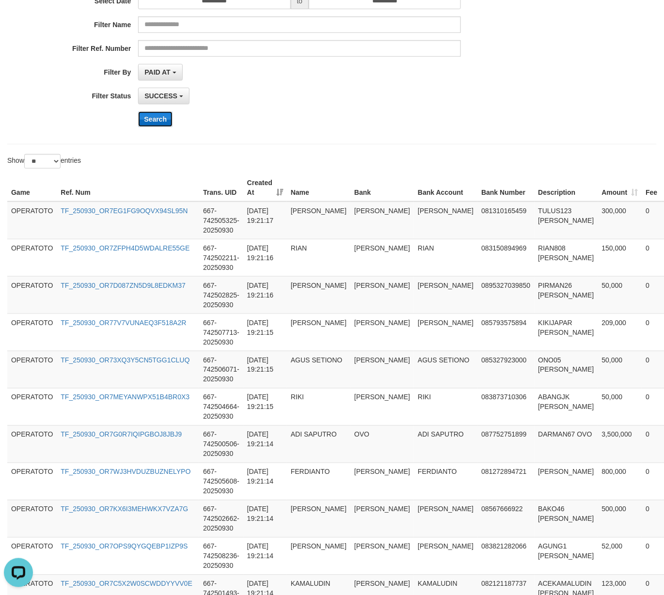
click at [151, 124] on button "Search" at bounding box center [155, 119] width 34 height 16
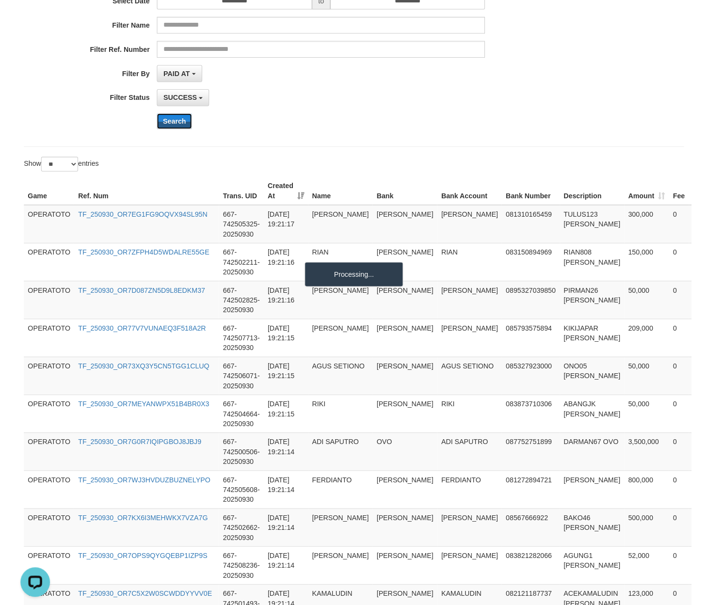
scroll to position [0, 0]
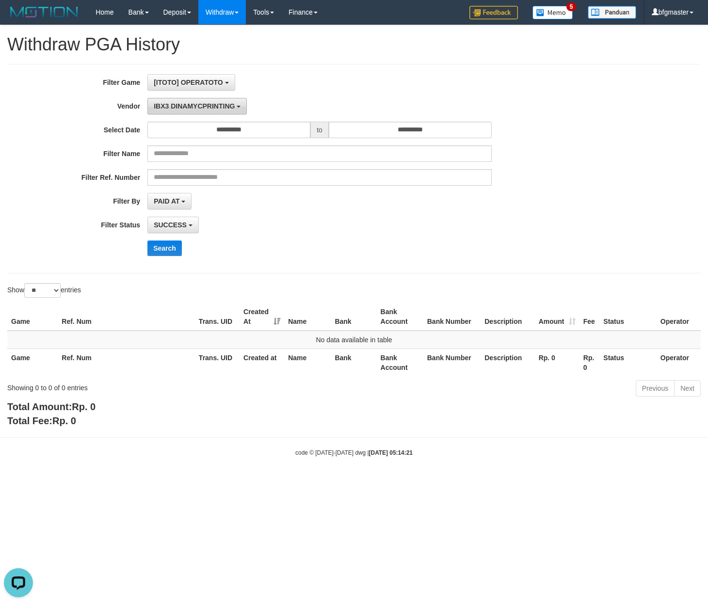
click at [199, 104] on span "IBX3 DINAMYCPRINTING" at bounding box center [194, 106] width 81 height 8
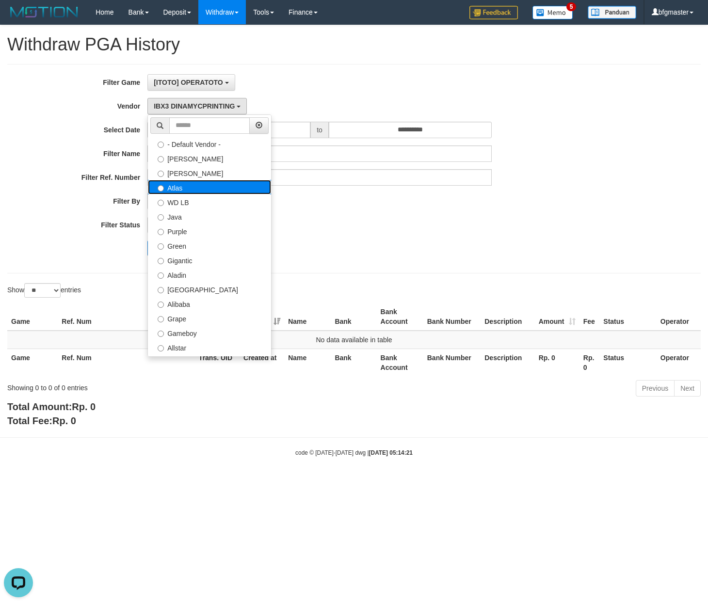
click at [200, 187] on label "Atlas" at bounding box center [209, 187] width 123 height 15
select select "**********"
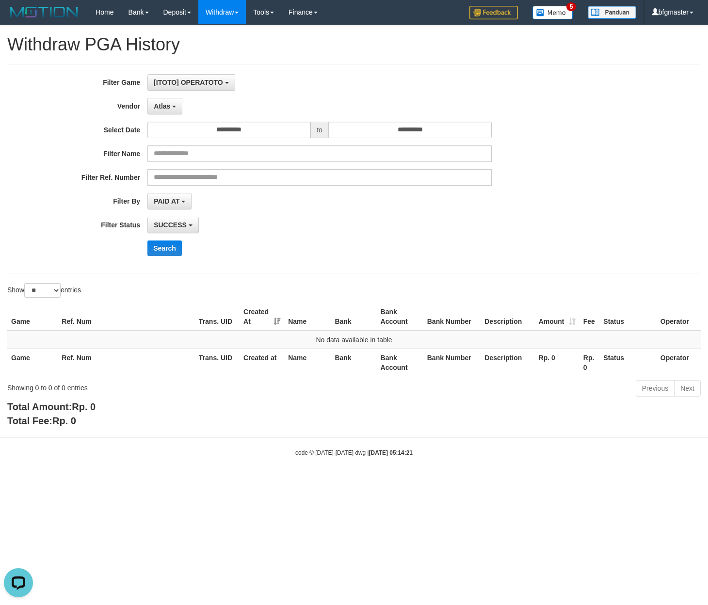
click at [385, 121] on div "**********" at bounding box center [295, 168] width 590 height 189
drag, startPoint x: 382, startPoint y: 130, endPoint x: 380, endPoint y: 136, distance: 5.9
click at [382, 130] on input "**********" at bounding box center [410, 130] width 163 height 16
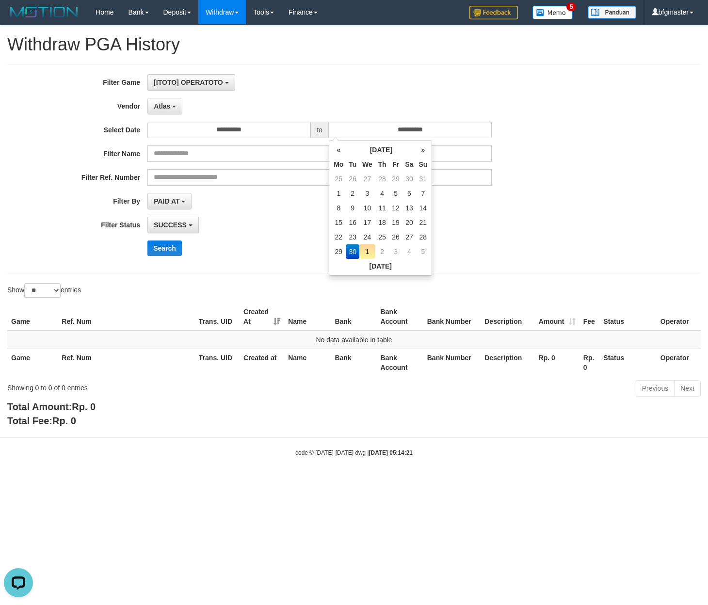
click at [261, 283] on div "**********" at bounding box center [354, 226] width 708 height 402
